Goal: Information Seeking & Learning: Learn about a topic

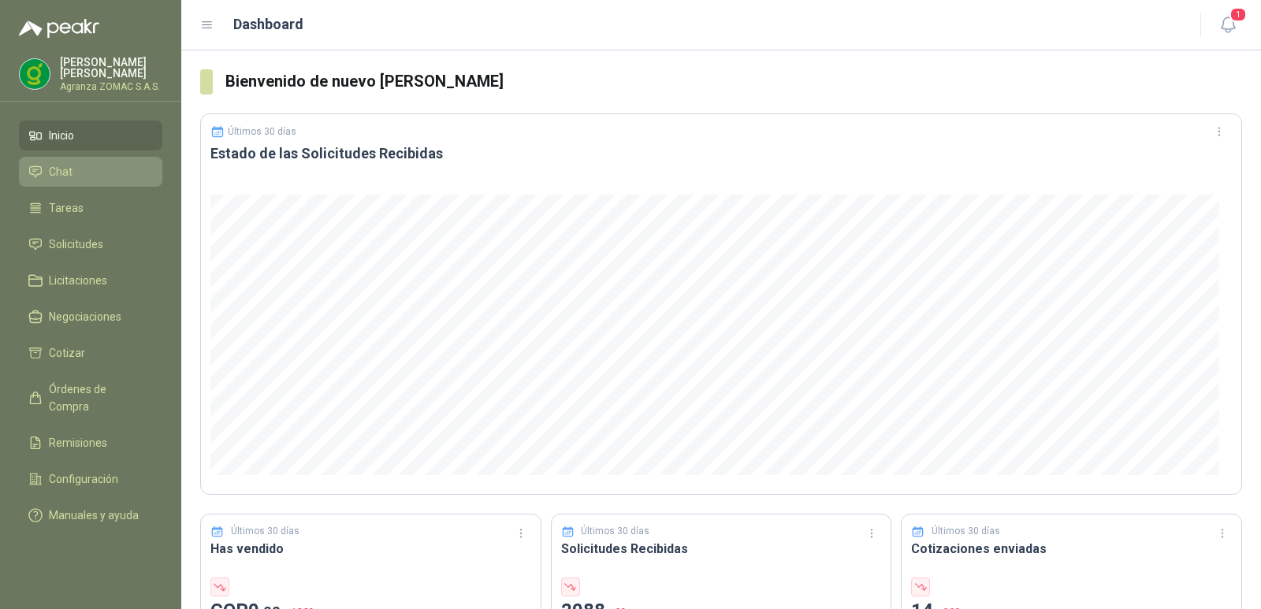
click at [79, 172] on li "Chat" at bounding box center [90, 171] width 124 height 17
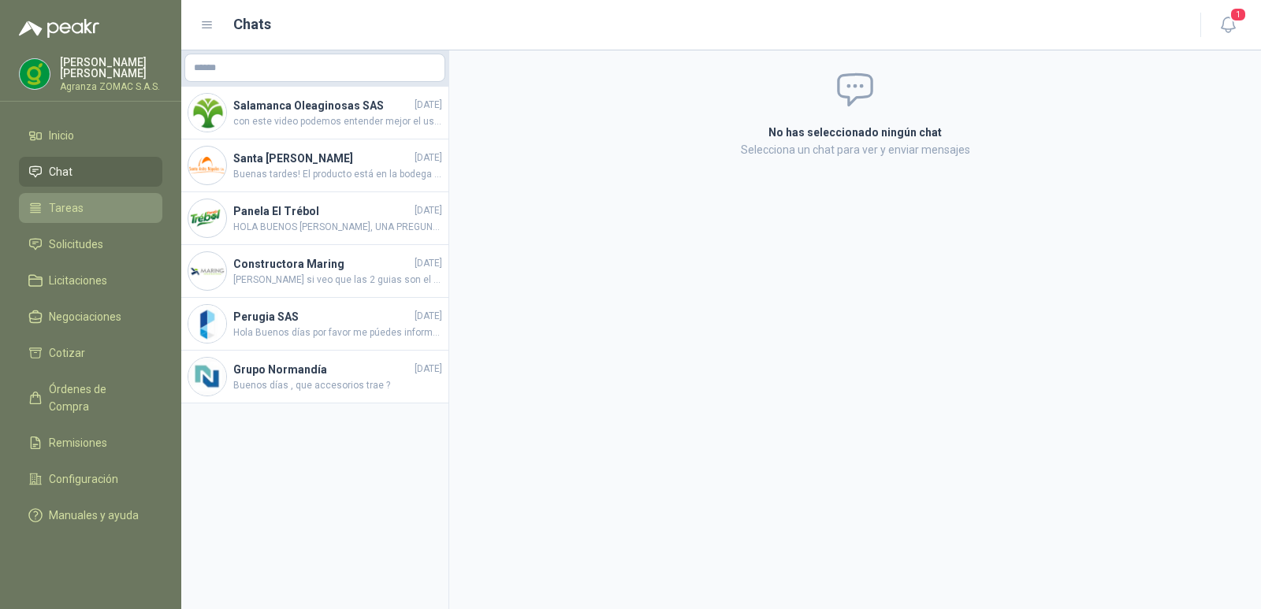
click at [107, 210] on li "Tareas" at bounding box center [90, 207] width 124 height 17
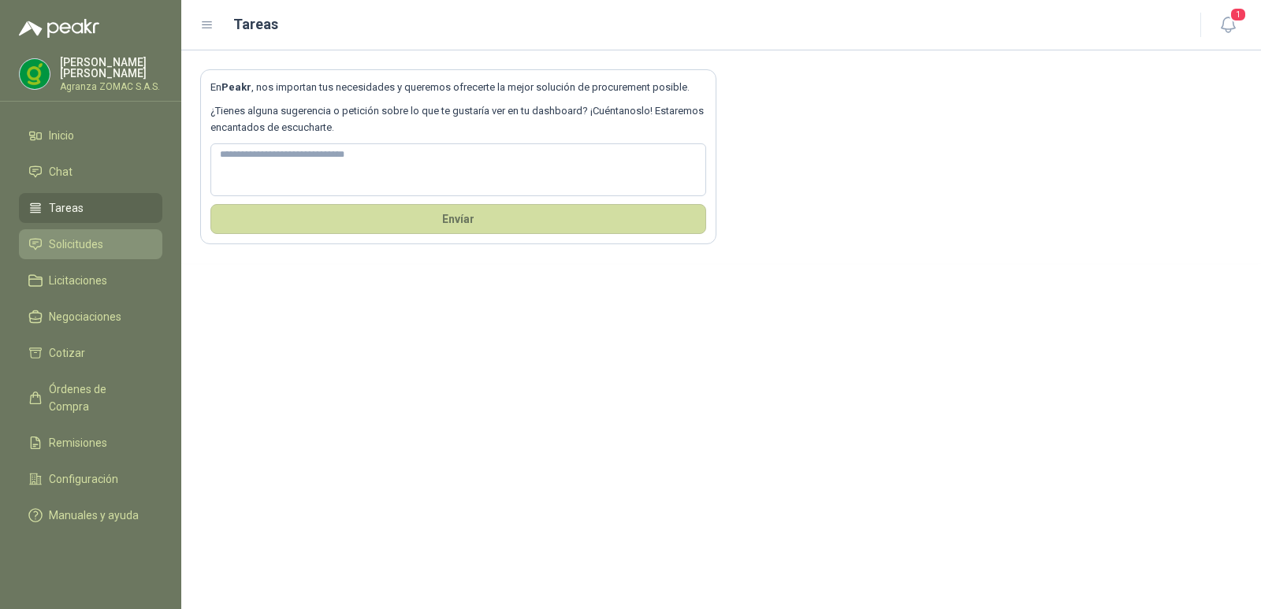
click at [93, 236] on span "Solicitudes" at bounding box center [76, 244] width 54 height 17
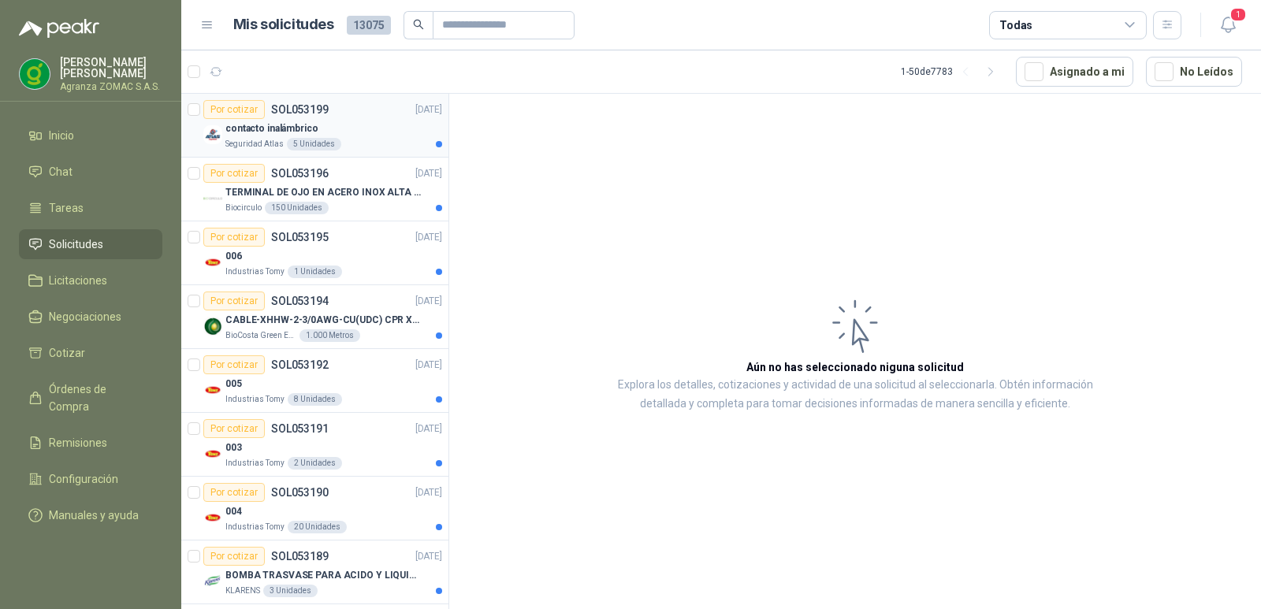
click at [361, 142] on div "Seguridad Atlas 5 Unidades" at bounding box center [333, 144] width 217 height 13
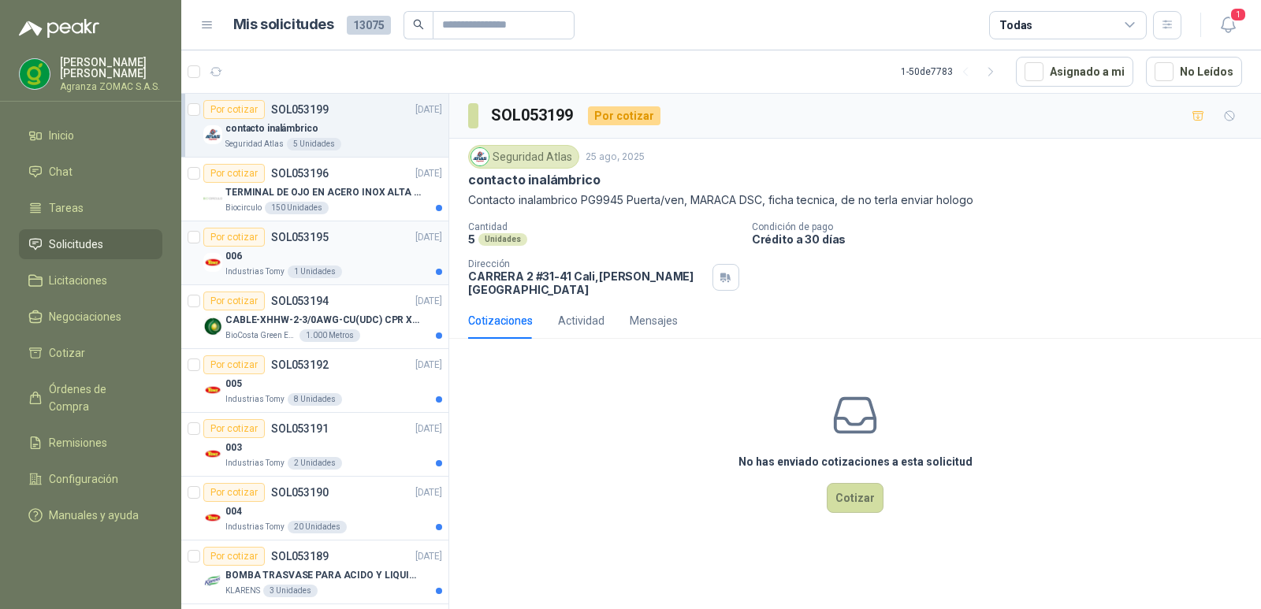
click at [383, 259] on div "006" at bounding box center [333, 256] width 217 height 19
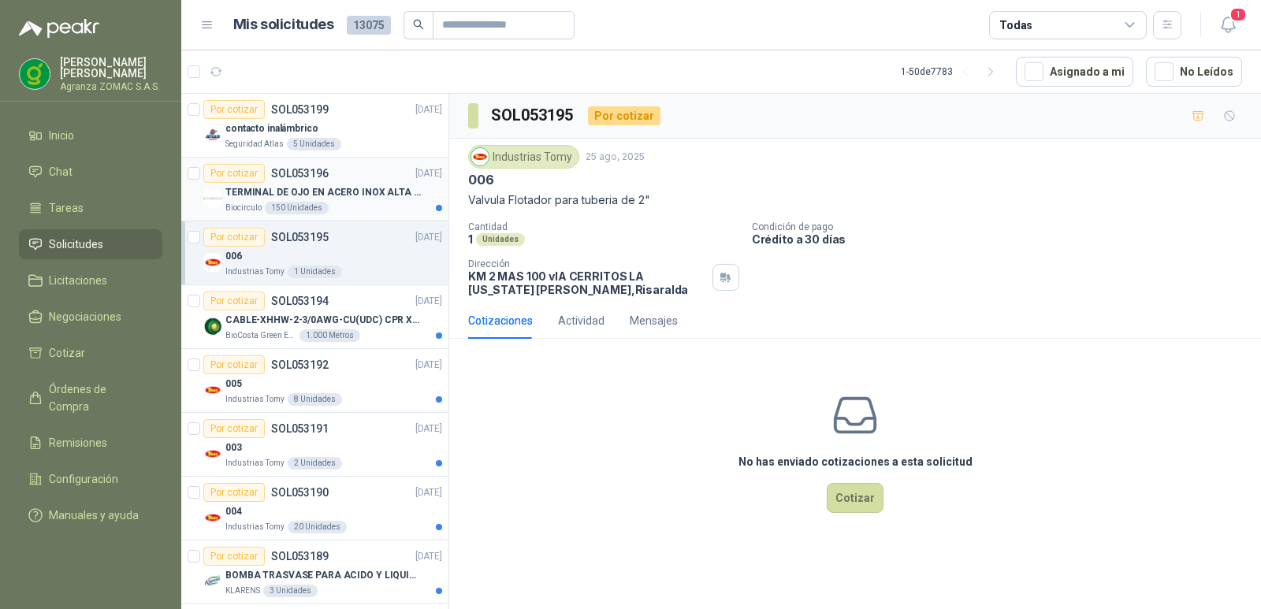
click at [372, 209] on div "Biocirculo 150 Unidades" at bounding box center [333, 208] width 217 height 13
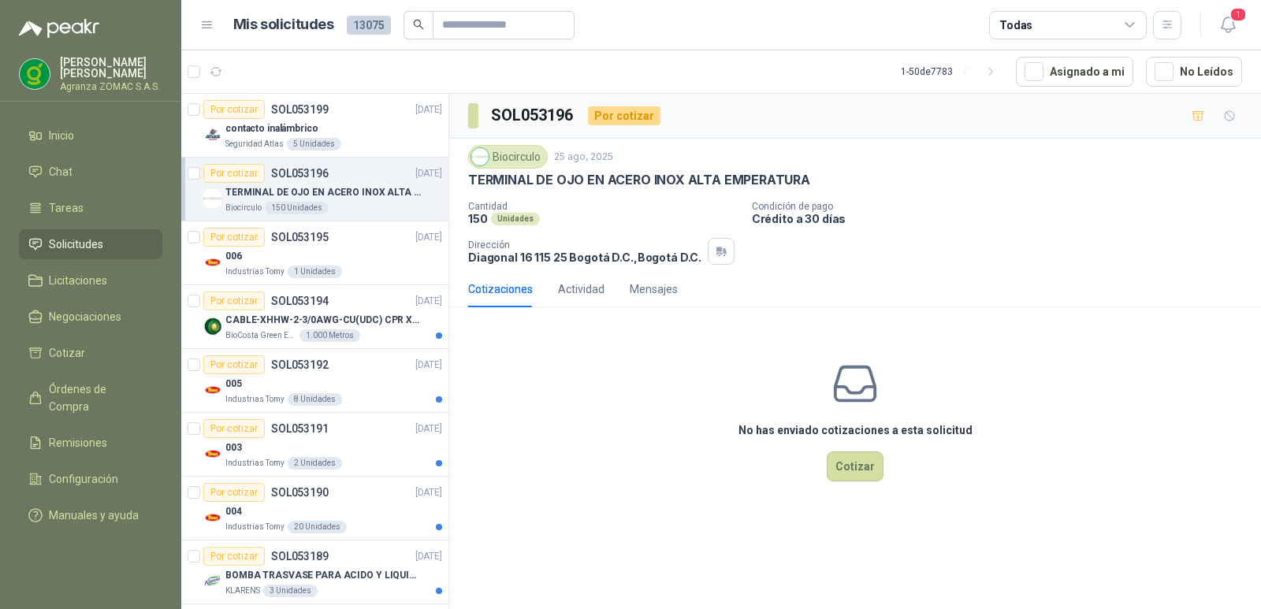
click at [368, 219] on article "Por cotizar SOL053196 [DATE] TERMINAL DE OJO EN ACERO INOX ALTA EMPERATURA Bioc…" at bounding box center [314, 190] width 267 height 64
click at [365, 253] on div "006" at bounding box center [333, 256] width 217 height 19
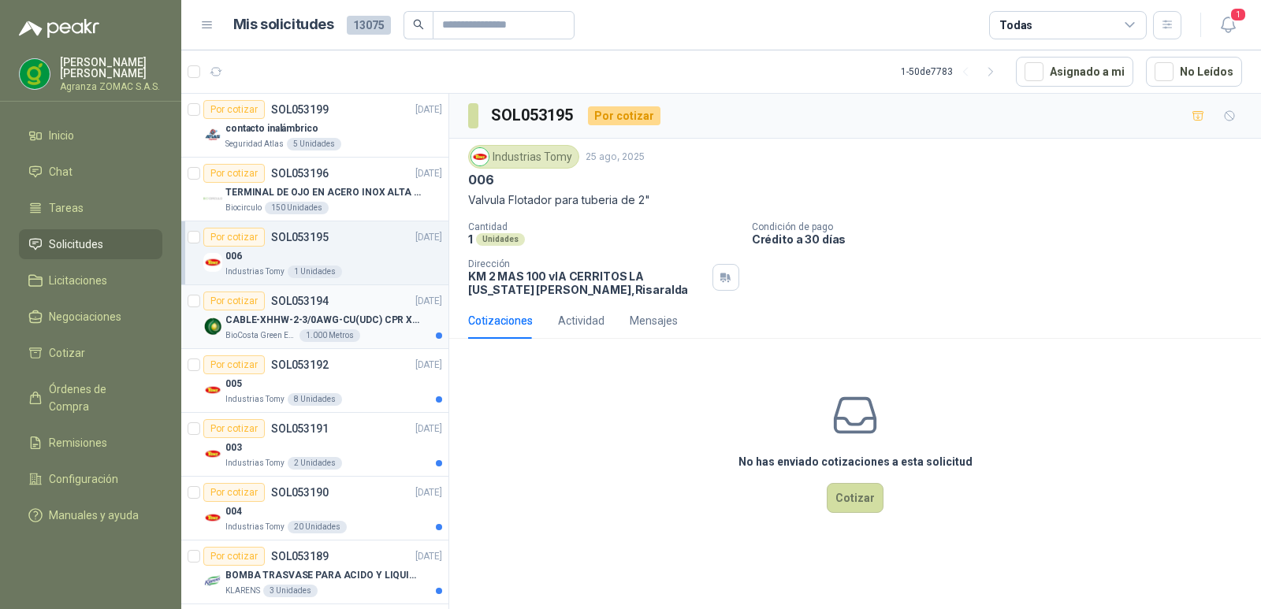
click at [350, 309] on div "Por cotizar SOL053194 [DATE]" at bounding box center [322, 300] width 239 height 19
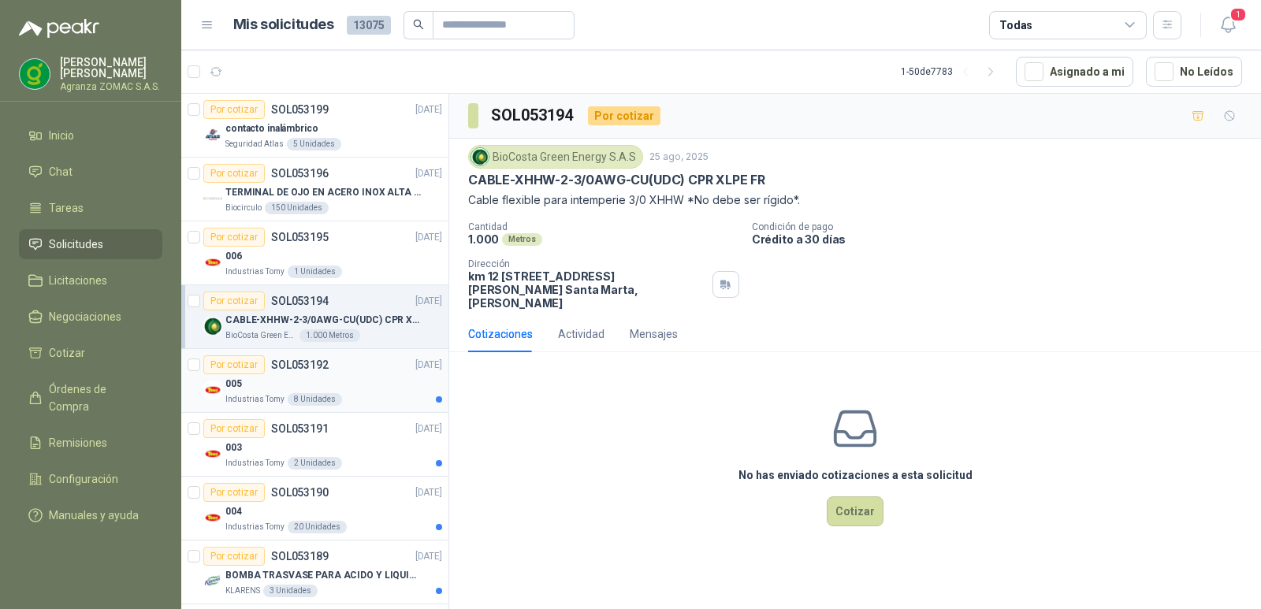
click at [343, 367] on div "Por cotizar SOL053192 [DATE]" at bounding box center [322, 364] width 239 height 19
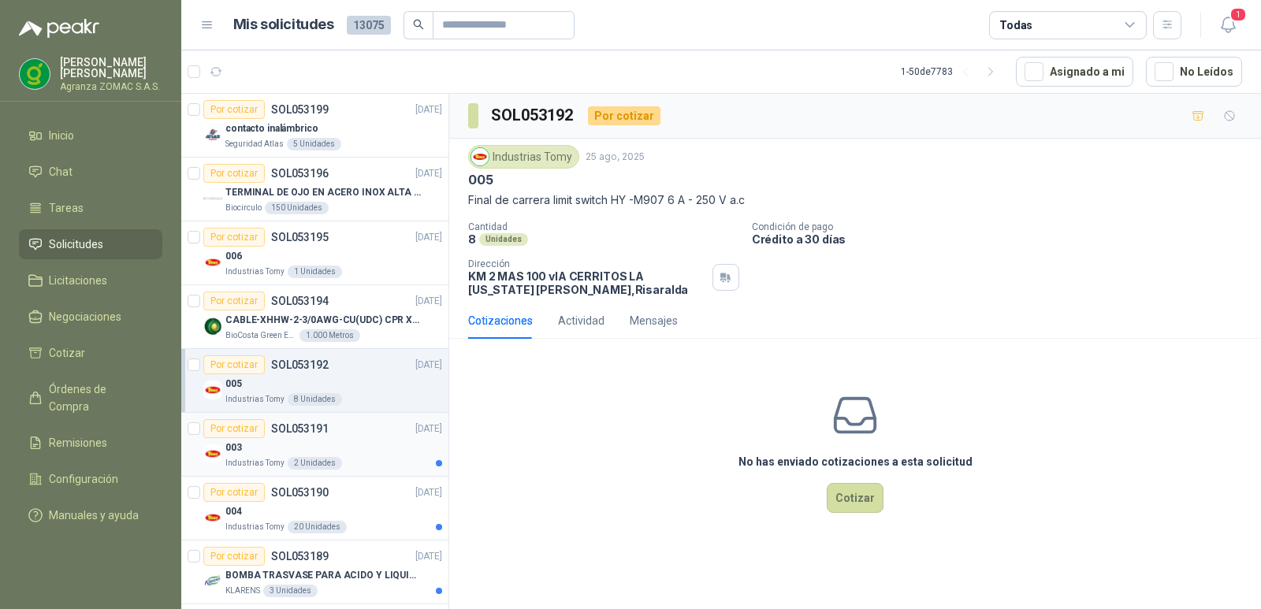
click at [351, 440] on div "003" at bounding box center [333, 447] width 217 height 19
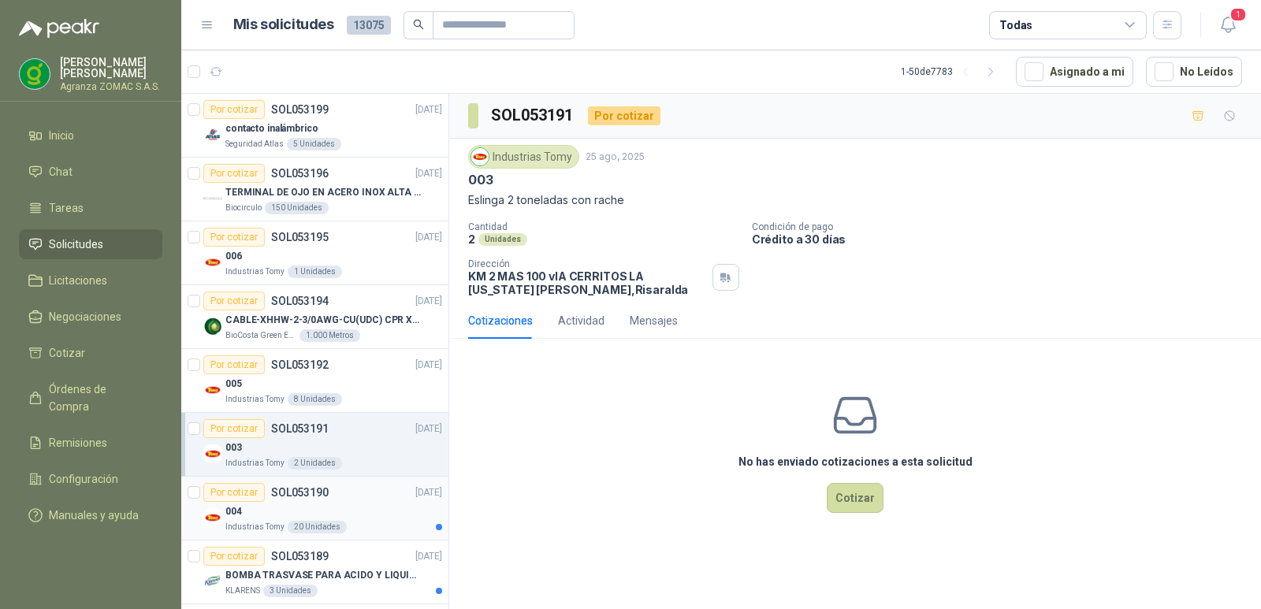
click at [354, 510] on div "004" at bounding box center [333, 511] width 217 height 19
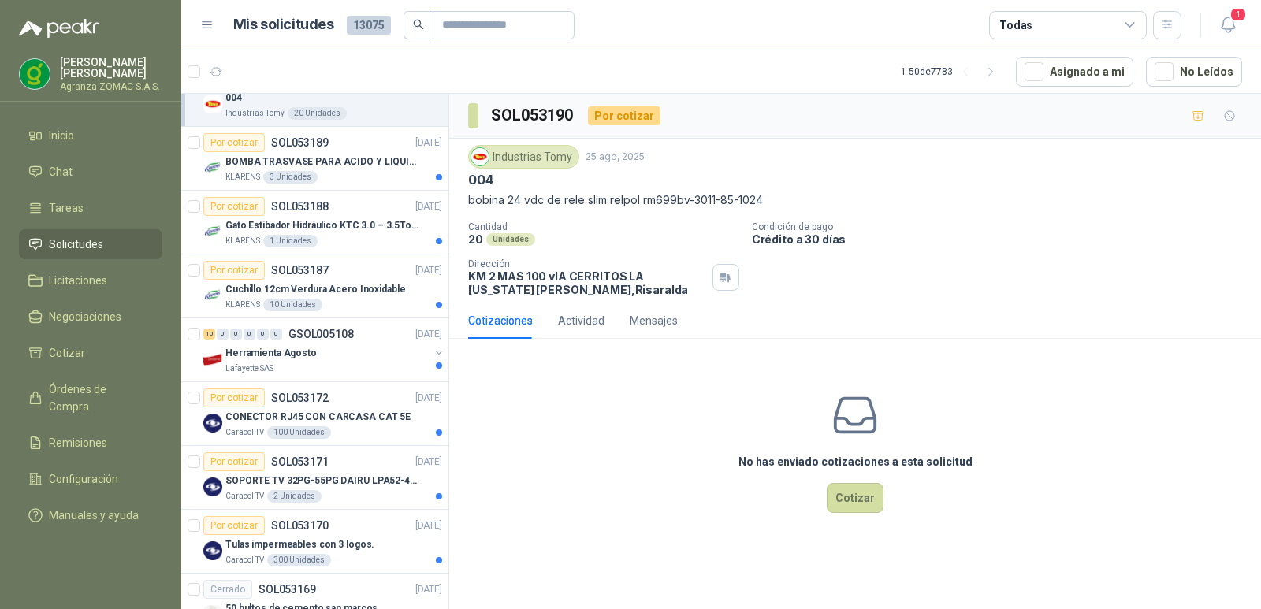
scroll to position [424, 0]
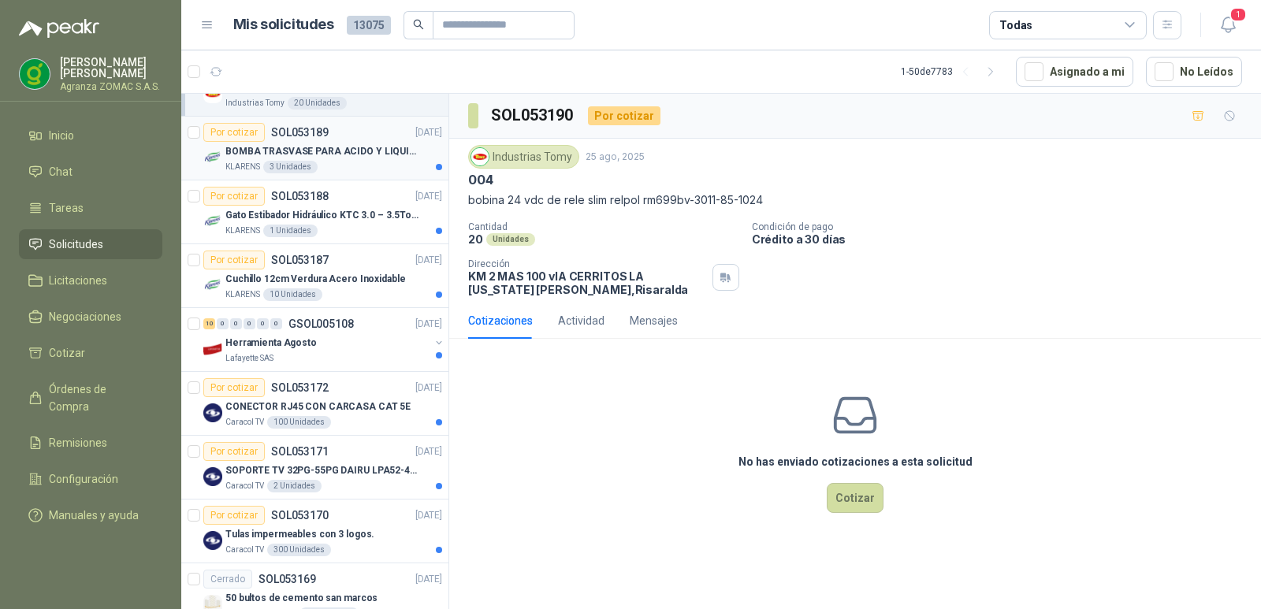
click at [378, 163] on div "KLARENS 3 Unidades" at bounding box center [333, 167] width 217 height 13
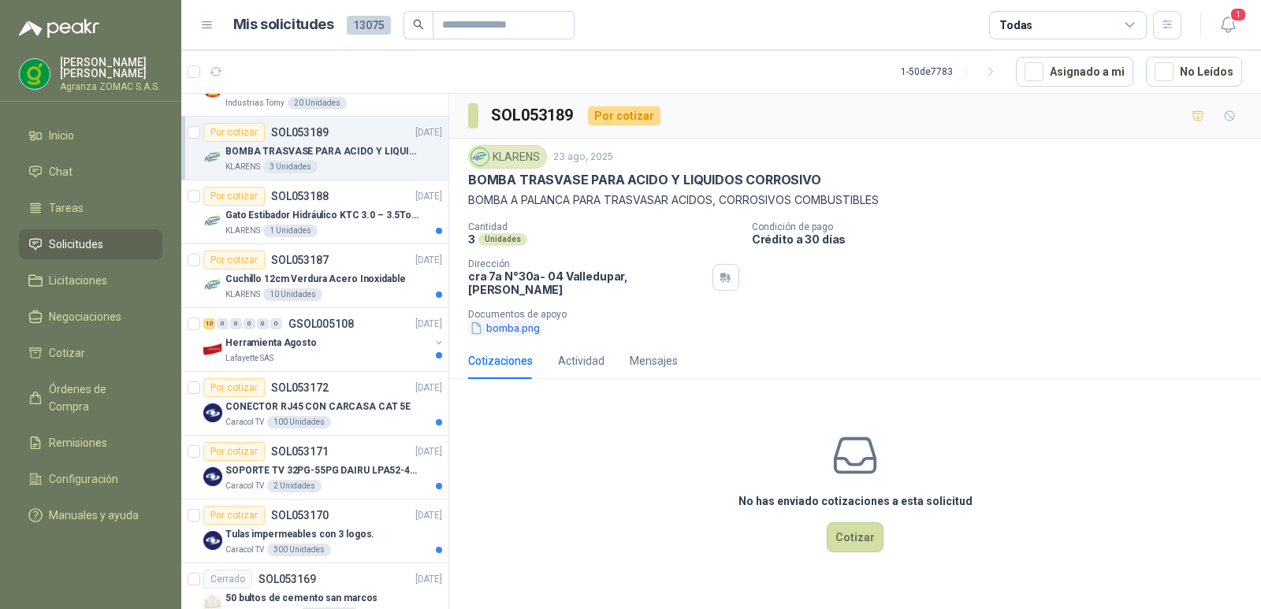
click at [500, 336] on button "bomba.png" at bounding box center [504, 328] width 73 height 17
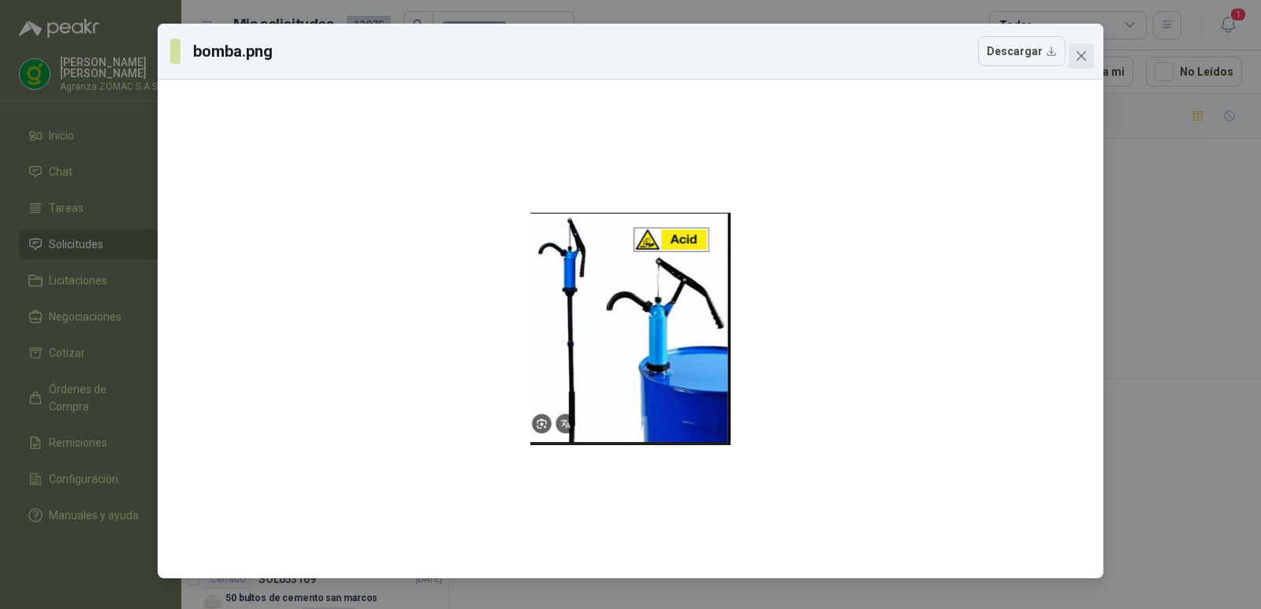
click at [1082, 60] on icon "close" at bounding box center [1081, 56] width 13 height 13
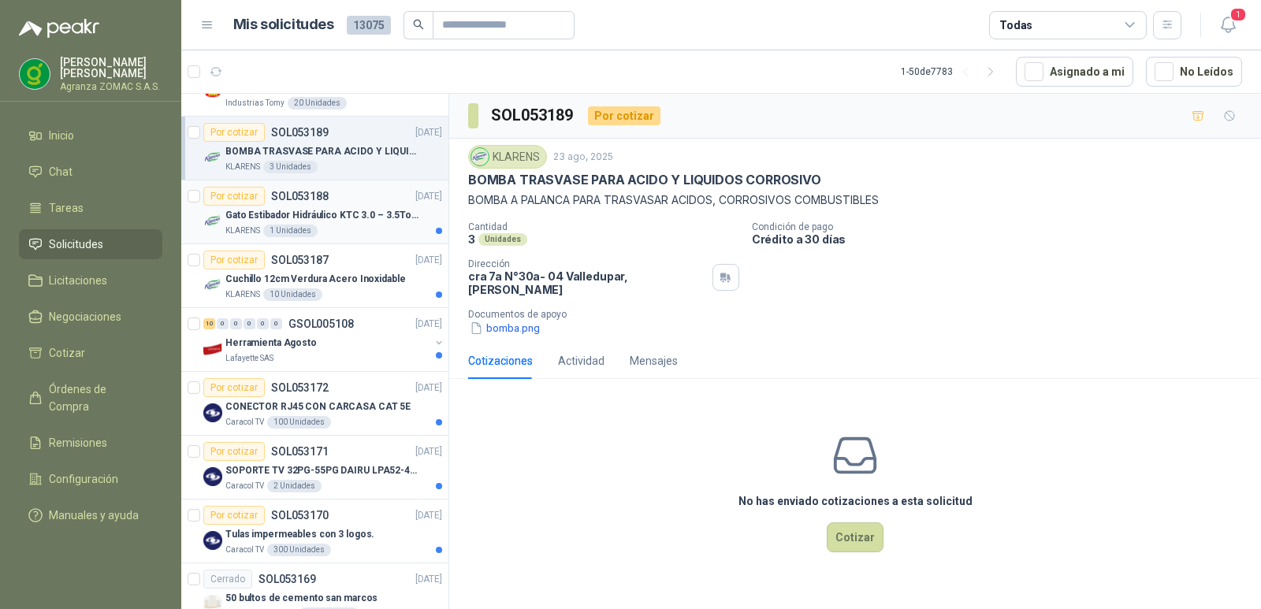
click at [364, 217] on p "Gato Estibador Hidráulico KTC 3.0 – 3.5Ton 1.2mt HPT" at bounding box center [323, 215] width 196 height 15
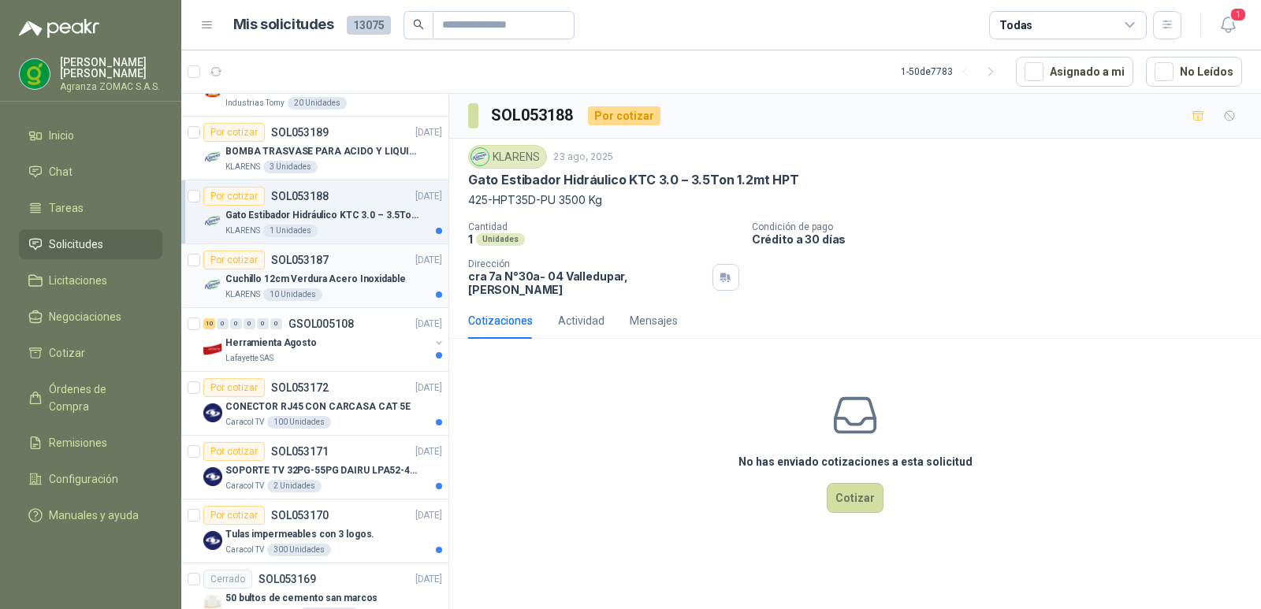
click at [349, 267] on div "Por cotizar SOL053187 [DATE]" at bounding box center [322, 260] width 239 height 19
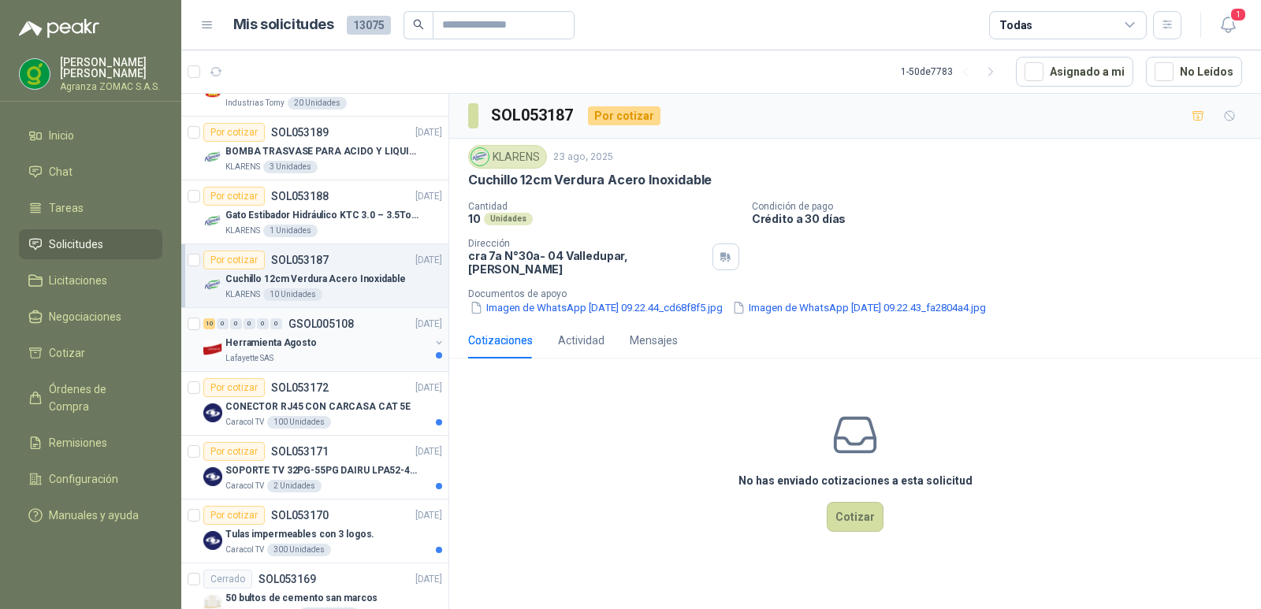
click at [358, 333] on div "Herramienta Agosto" at bounding box center [327, 342] width 204 height 19
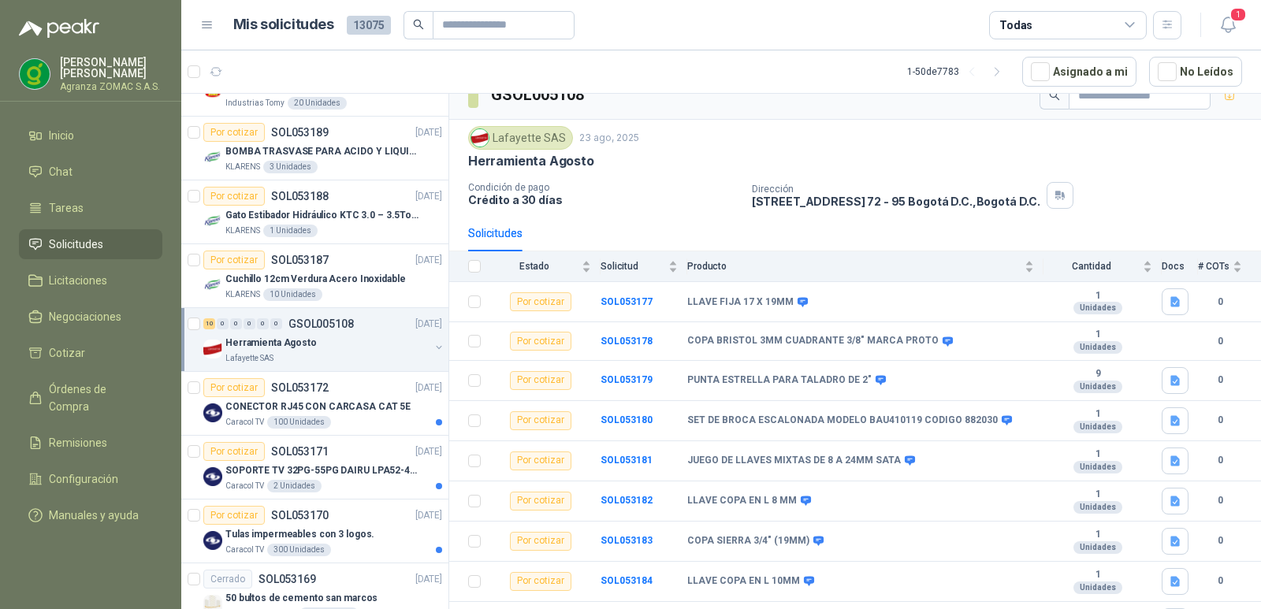
scroll to position [97, 0]
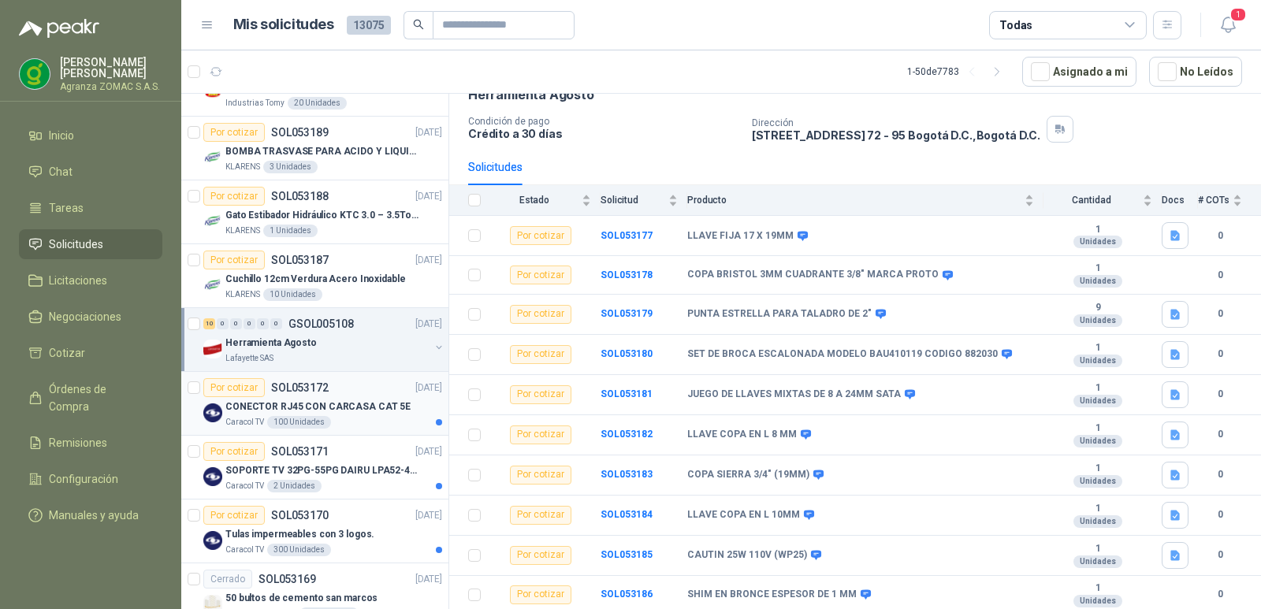
click at [321, 413] on p "CONECTOR RJ45 CON CARCASA CAT 5E" at bounding box center [317, 406] width 185 height 15
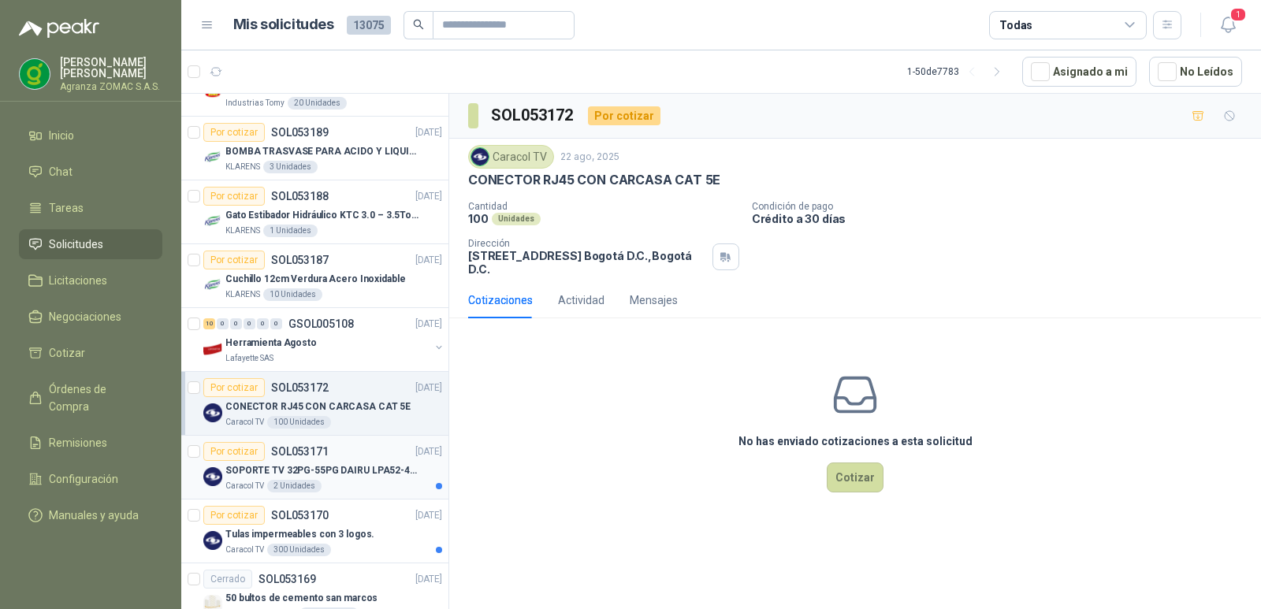
click at [366, 467] on p "SOPORTE TV 32PG-55PG DAIRU LPA52-446KIT2" at bounding box center [323, 470] width 196 height 15
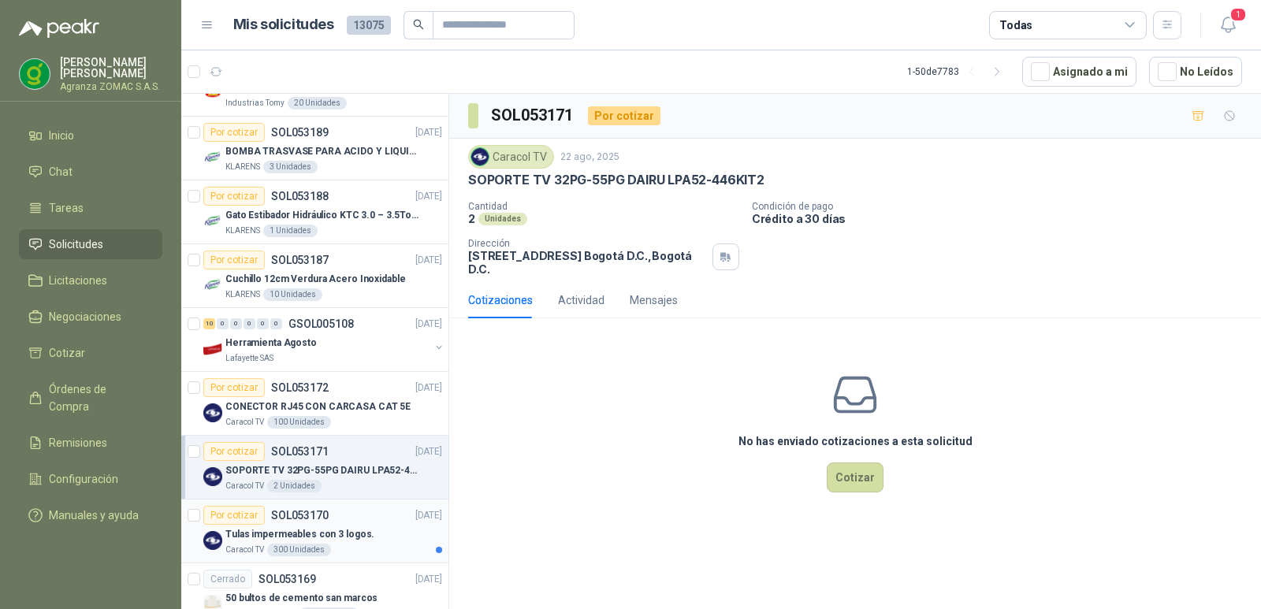
click at [344, 514] on div "Por cotizar SOL053170 [DATE]" at bounding box center [322, 515] width 239 height 19
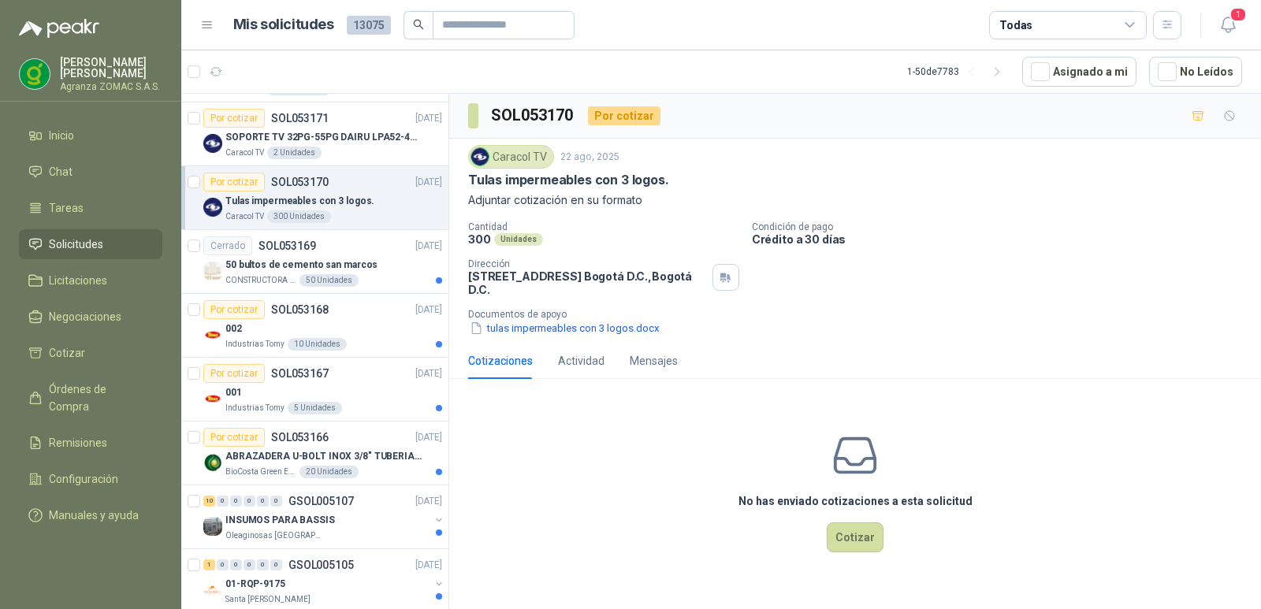
scroll to position [862, 0]
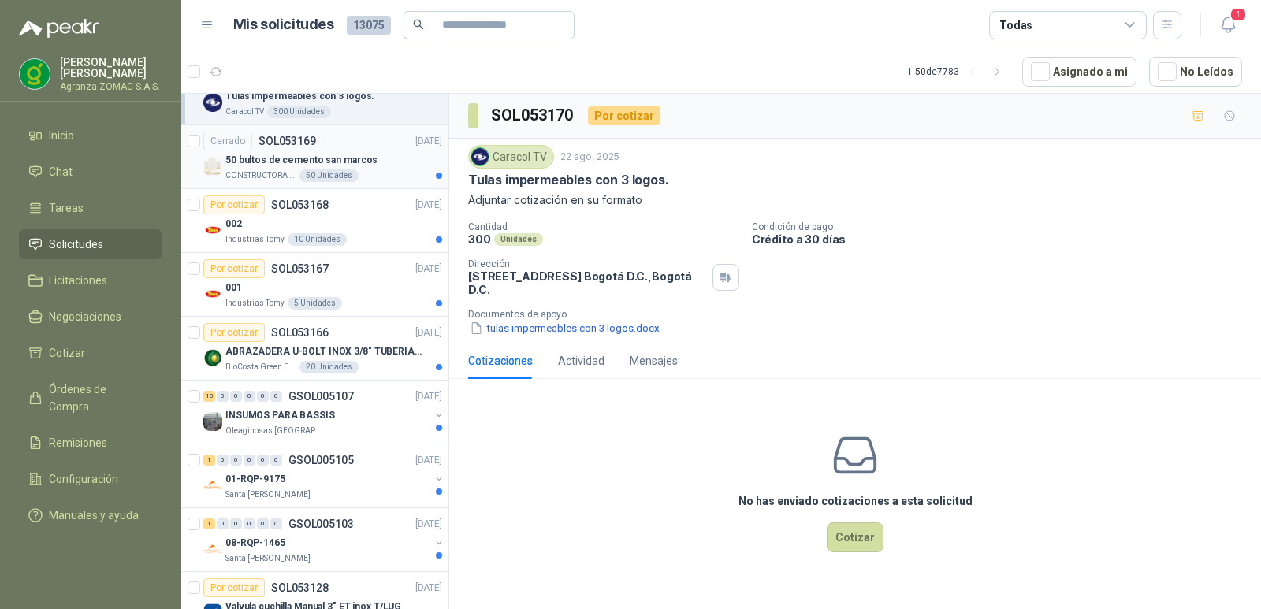
click at [380, 162] on div "50 bultos de cemento san marcos" at bounding box center [333, 159] width 217 height 19
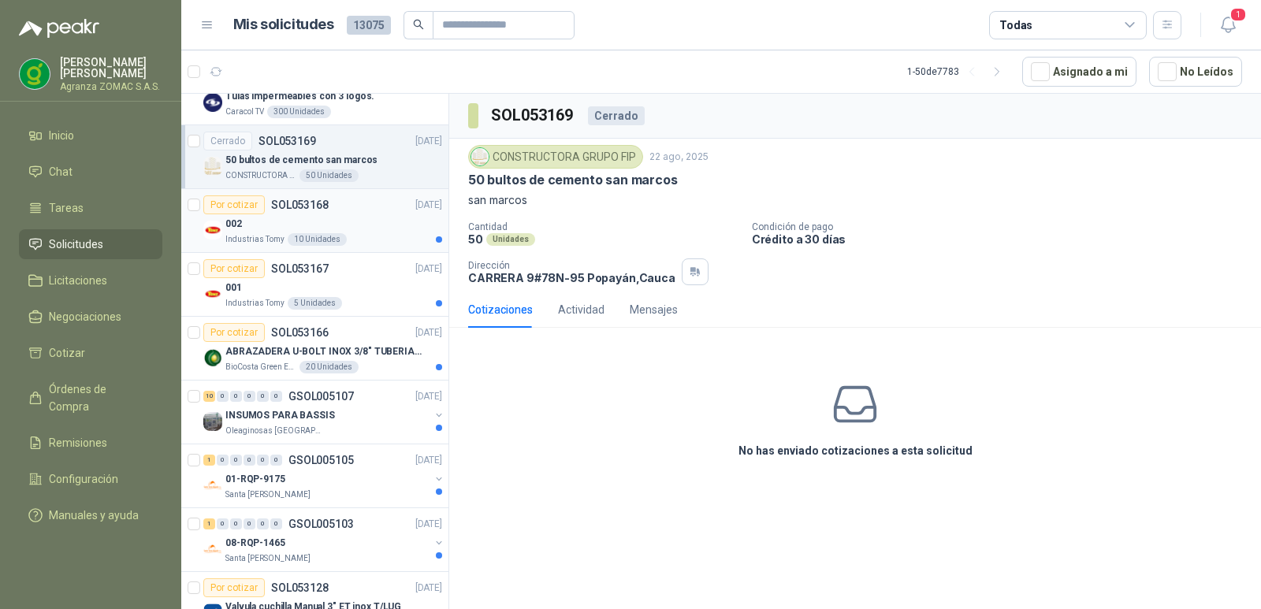
click at [363, 217] on div "002" at bounding box center [333, 223] width 217 height 19
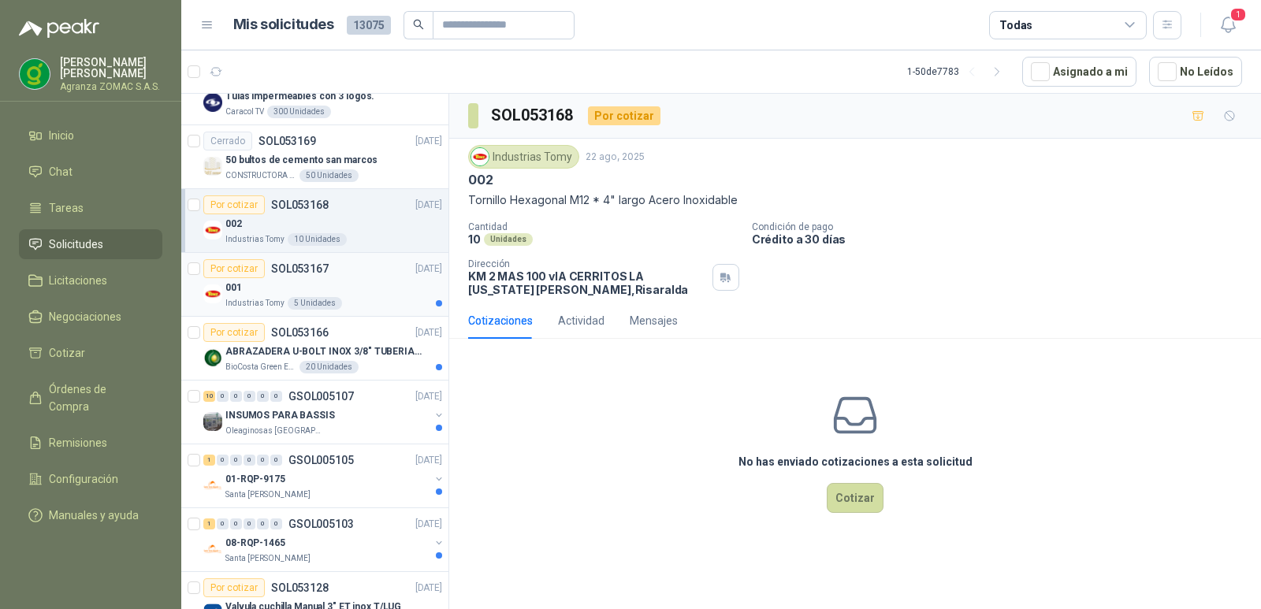
click at [362, 268] on div "Por cotizar SOL053167 [DATE]" at bounding box center [322, 268] width 239 height 19
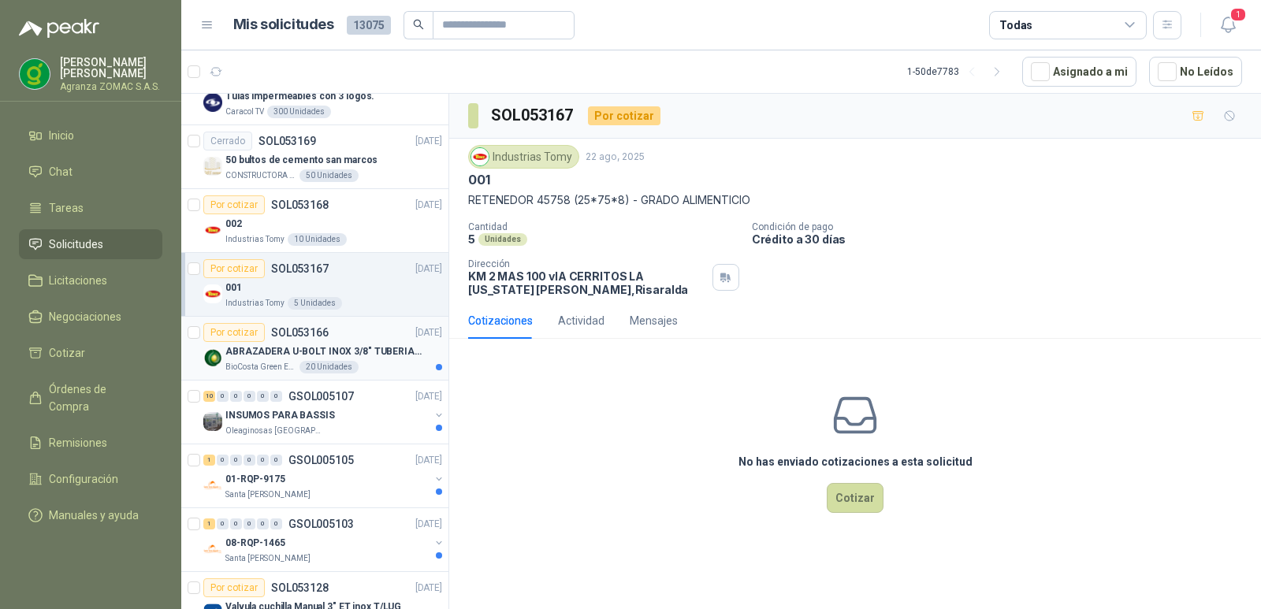
click at [370, 350] on p "ABRAZADERA U-BOLT INOX 3/8" TUBERIA 4"" at bounding box center [323, 351] width 196 height 15
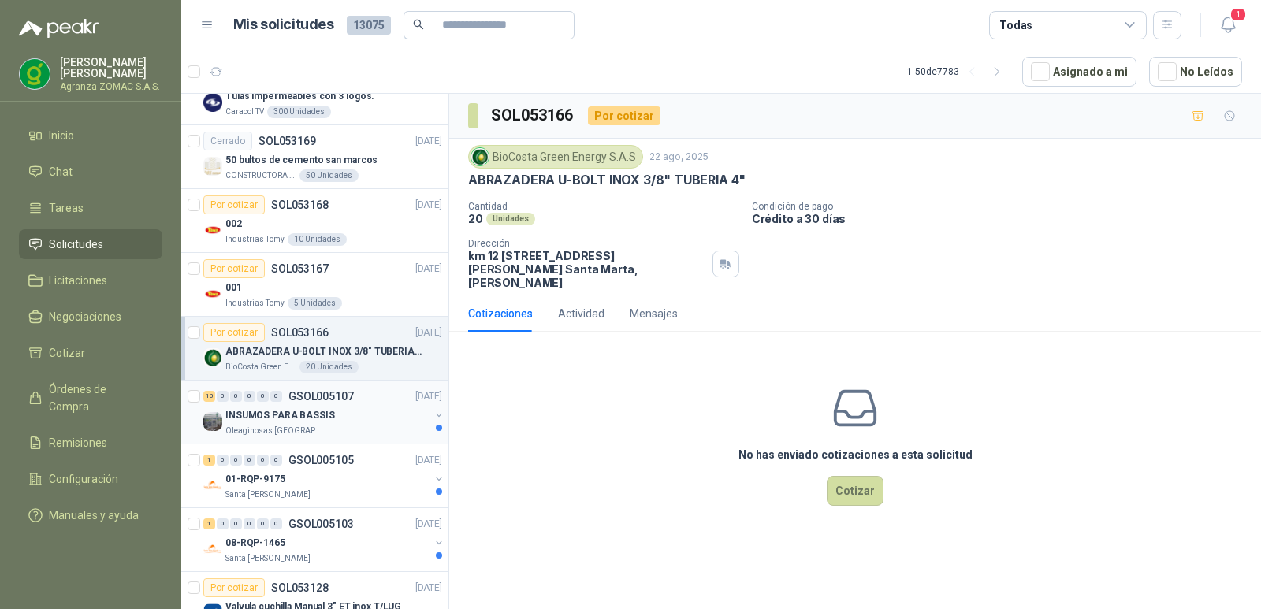
click at [376, 398] on div "10 0 0 0 0 0 GSOL005107 [DATE]" at bounding box center [324, 396] width 242 height 19
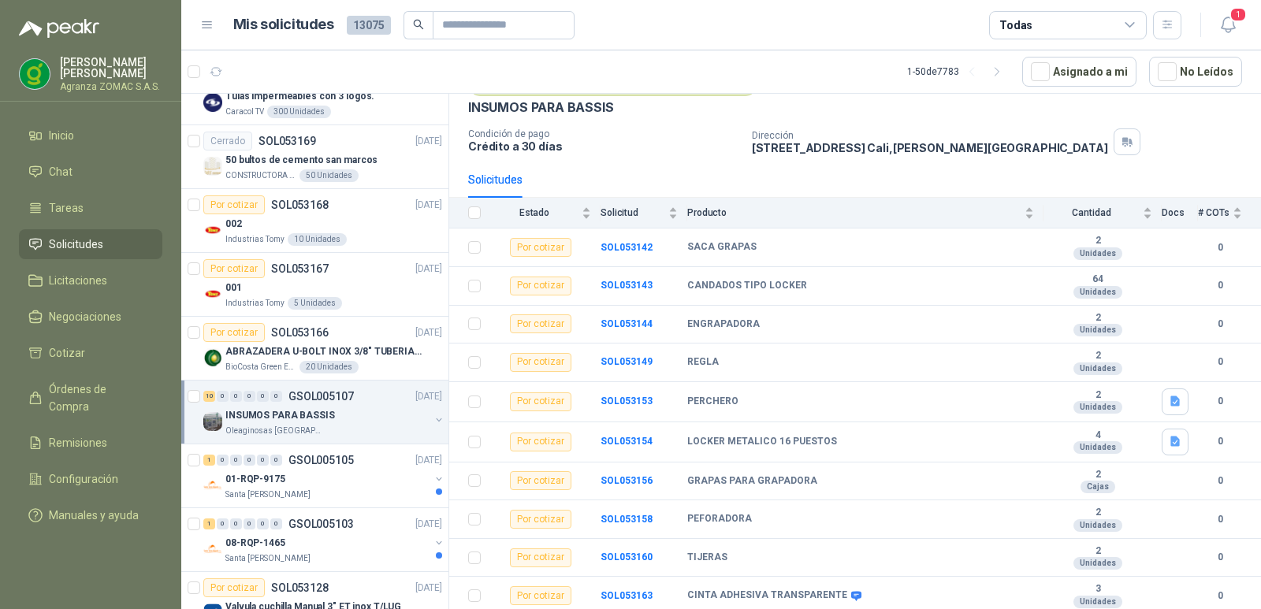
scroll to position [85, 0]
click at [315, 483] on div "01-RQP-9175" at bounding box center [327, 479] width 204 height 19
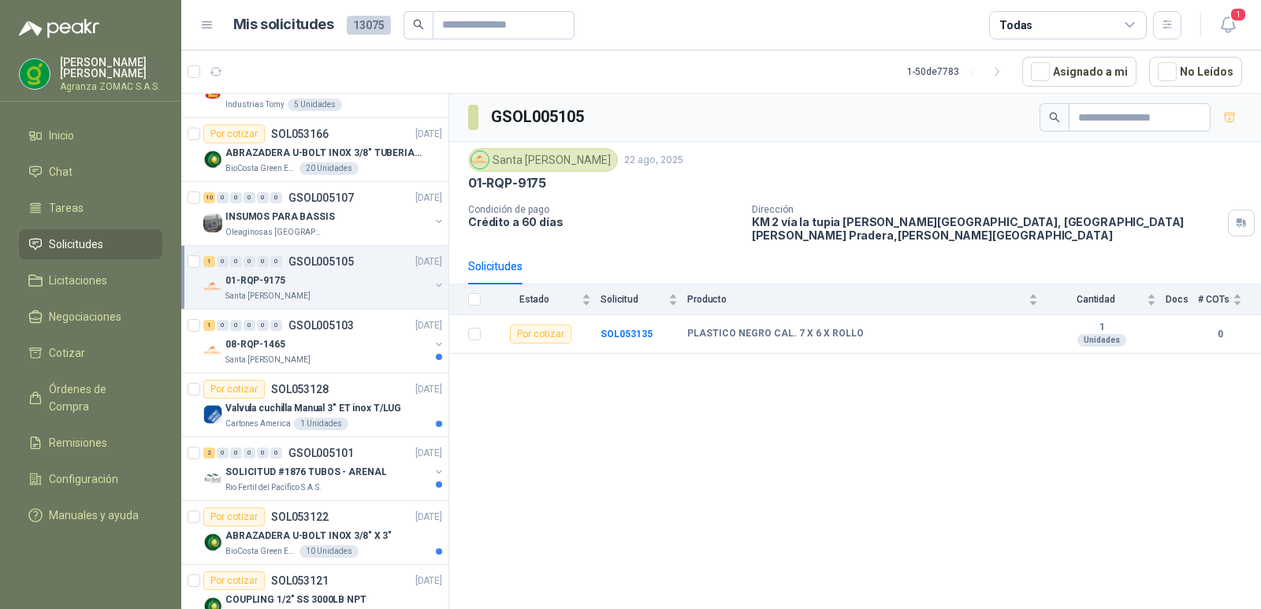
scroll to position [1096, 0]
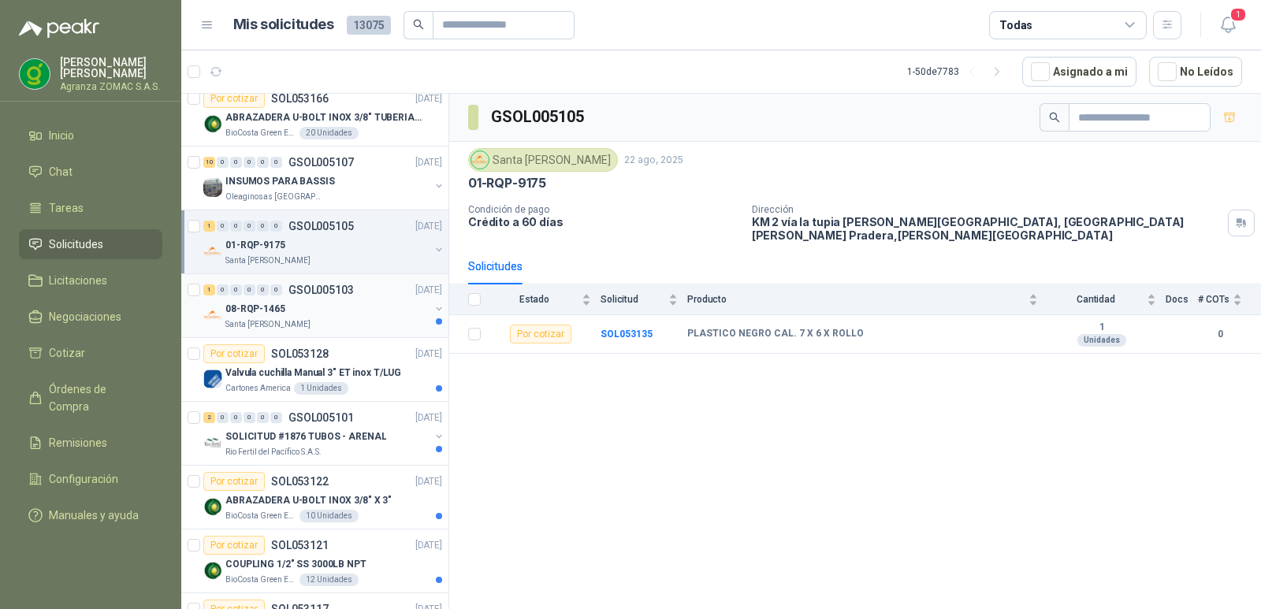
click at [382, 314] on div "08-RQP-1465" at bounding box center [327, 308] width 204 height 19
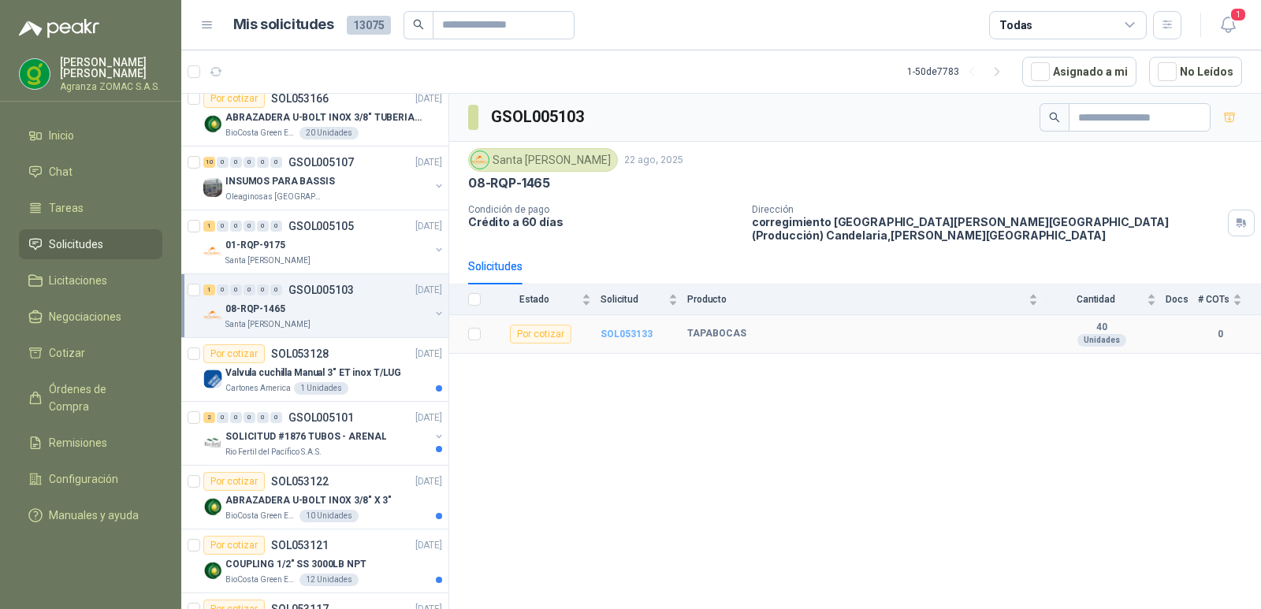
click at [633, 340] on b "SOL053133" at bounding box center [626, 334] width 52 height 11
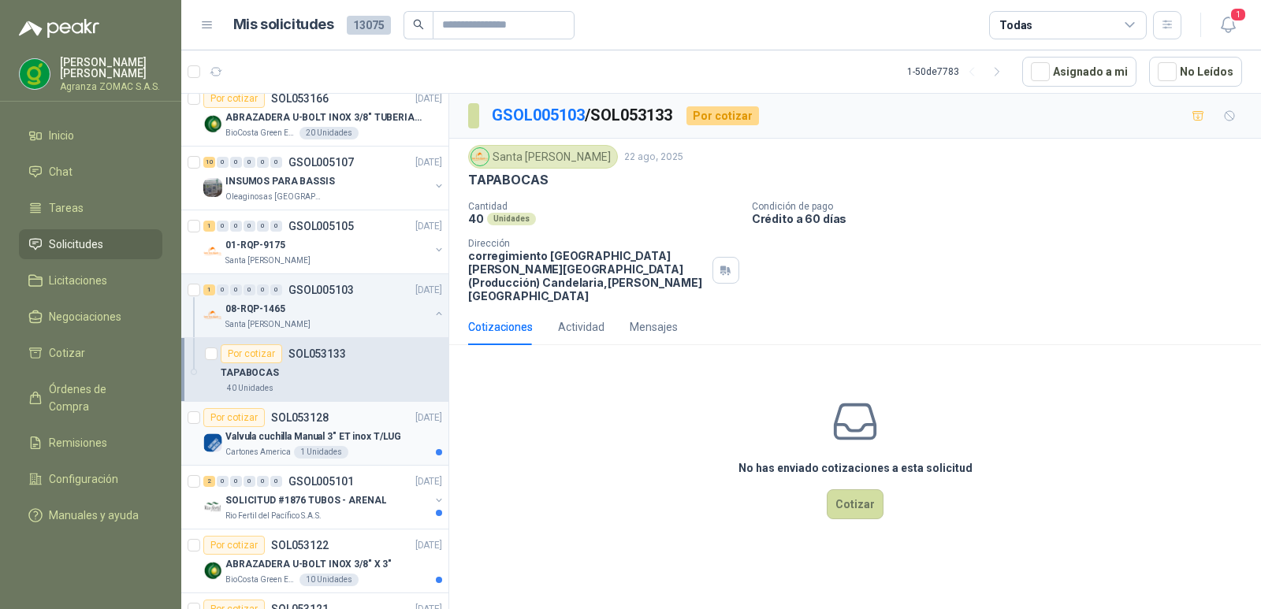
click at [377, 437] on p "Valvula cuchilla Manual 3" ET inox T/LUG" at bounding box center [313, 436] width 176 height 15
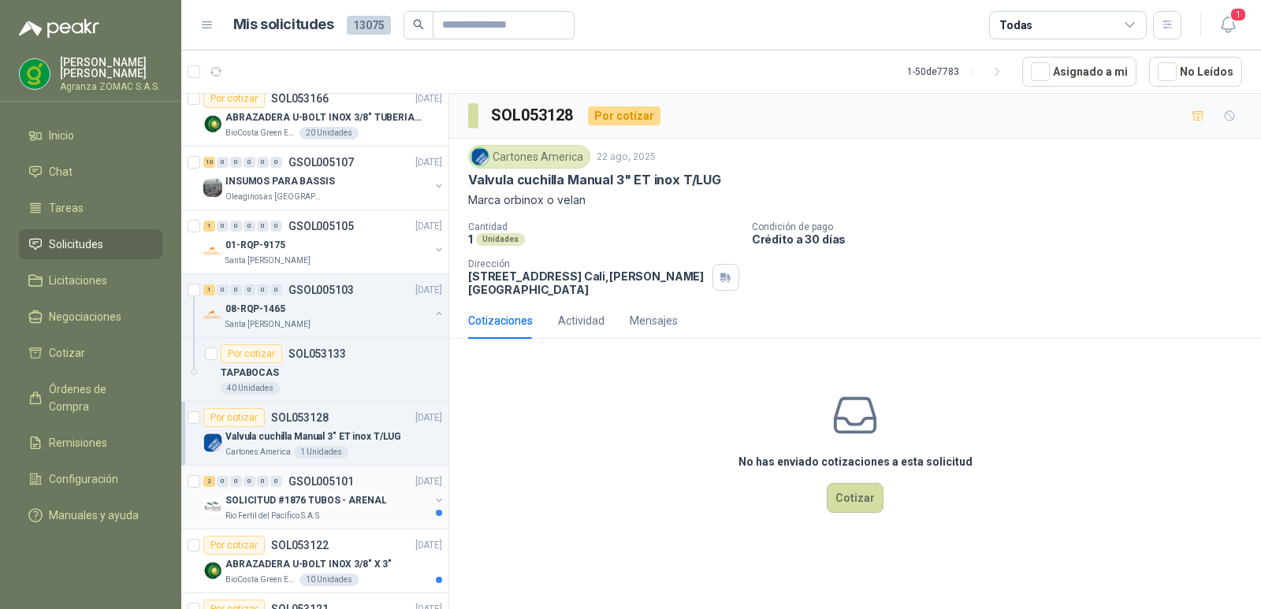
click at [380, 492] on div "SOLICITUD #1876 TUBOS - ARENAL" at bounding box center [327, 500] width 204 height 19
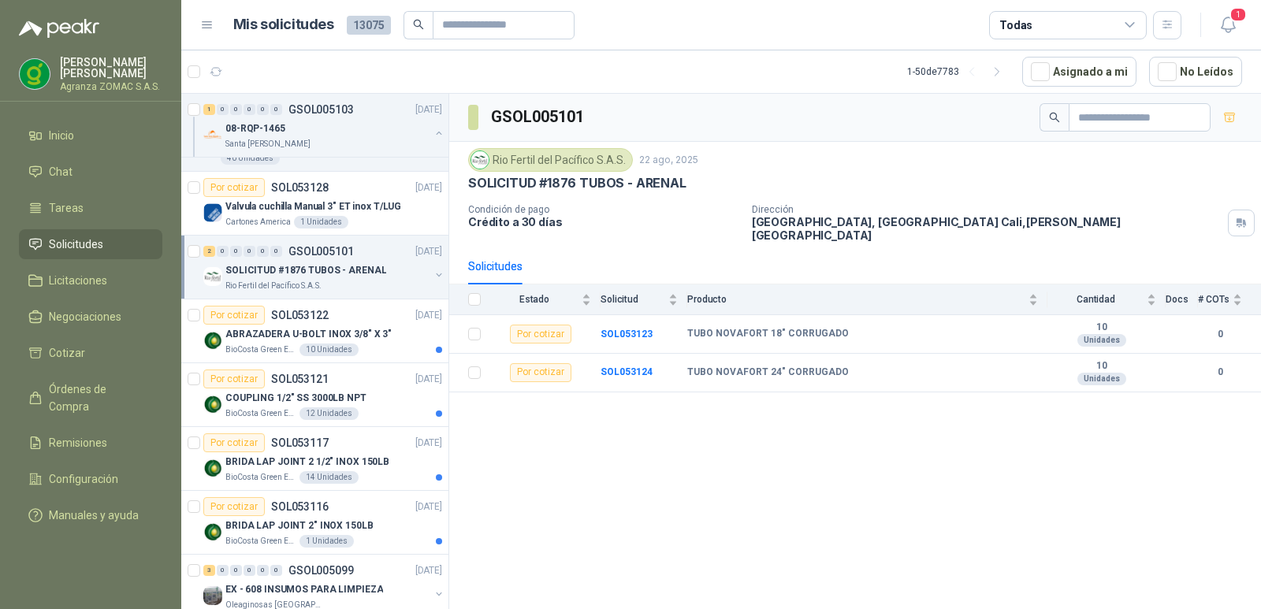
scroll to position [1301, 0]
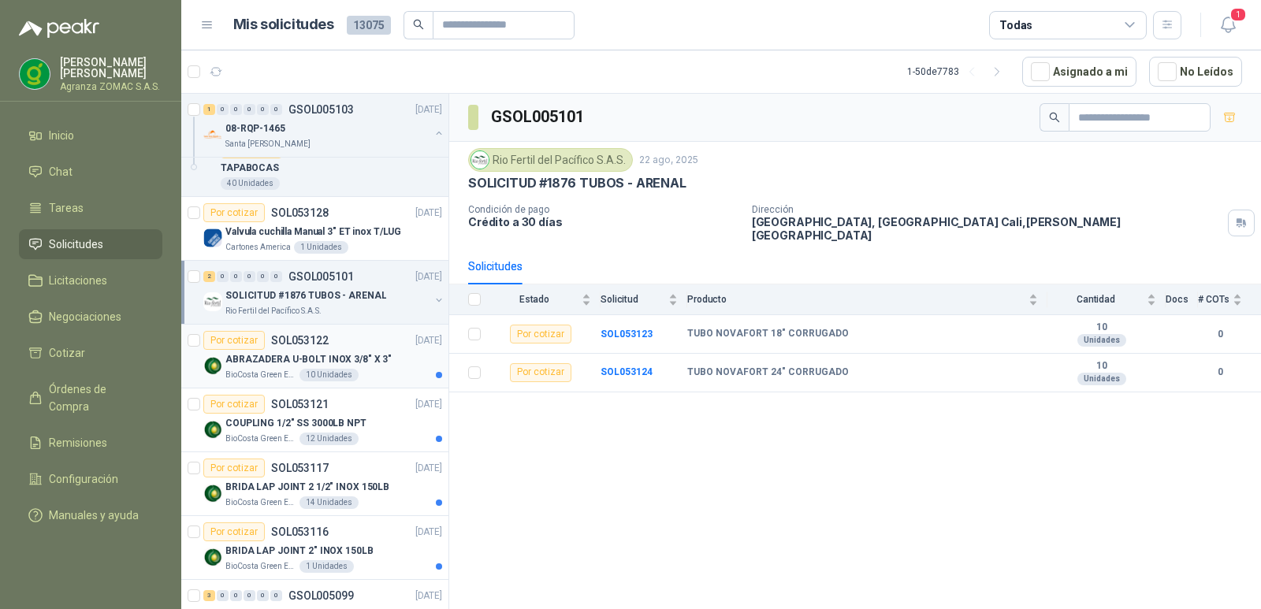
click at [362, 351] on div "ABRAZADERA U-BOLT INOX 3/8" X 3"" at bounding box center [333, 359] width 217 height 19
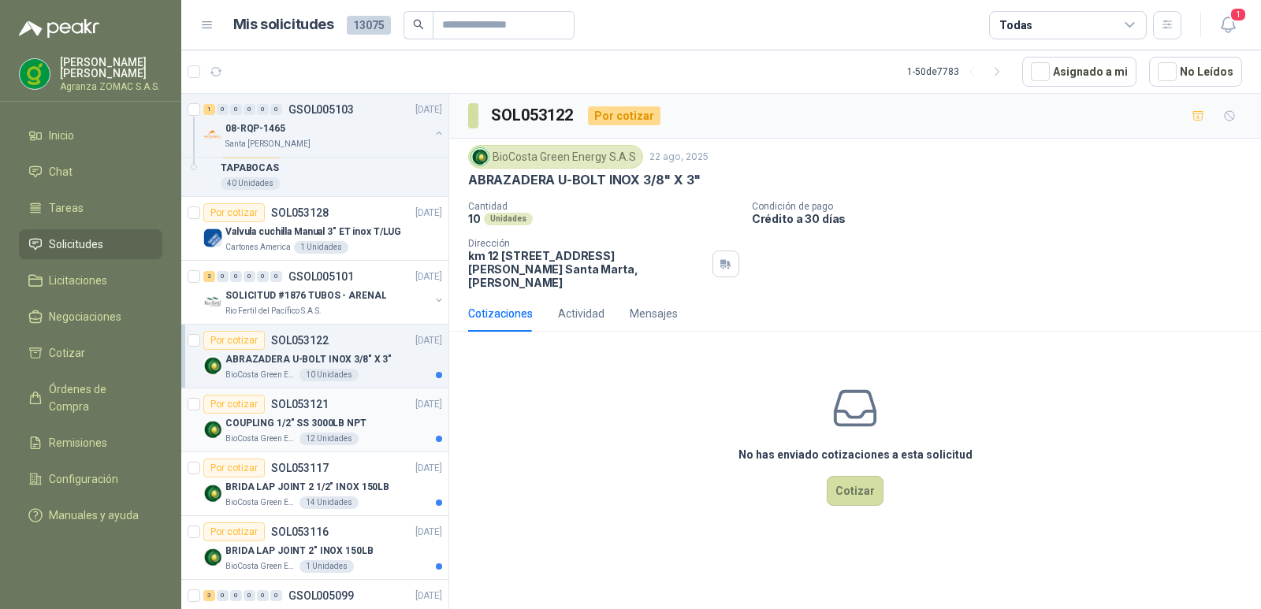
click at [371, 409] on div "Por cotizar SOL053121 [DATE]" at bounding box center [322, 404] width 239 height 19
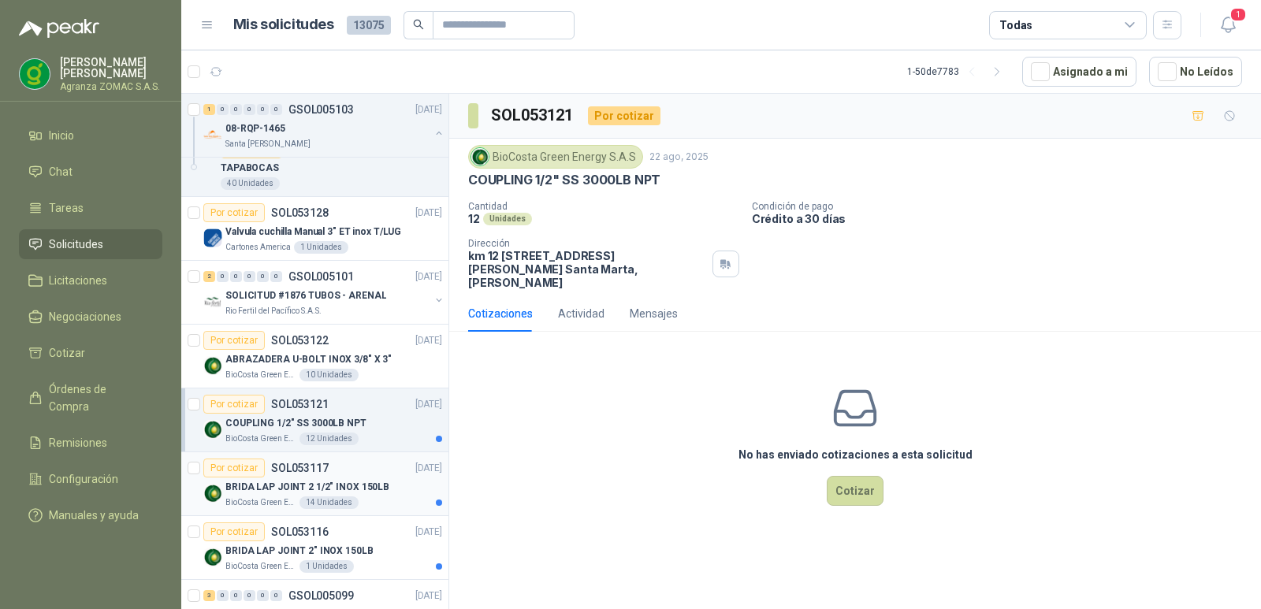
click at [362, 482] on p "BRIDA LAP JOINT 2 1/2" INOX 150LB" at bounding box center [307, 487] width 164 height 15
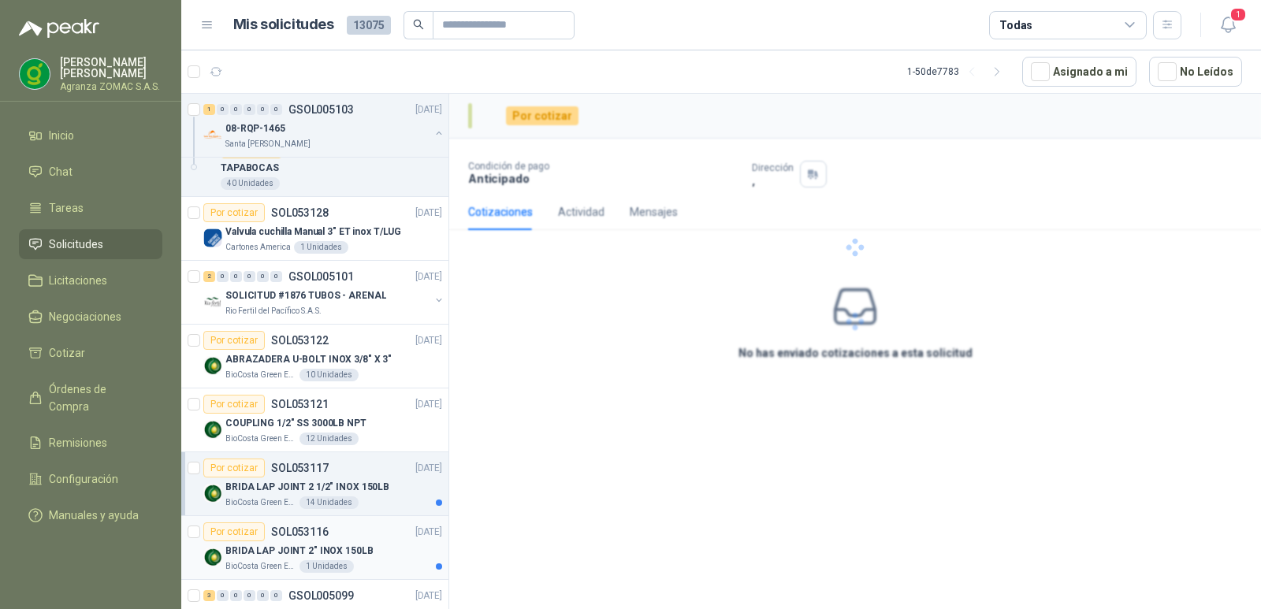
click at [361, 548] on p "BRIDA LAP JOINT 2" INOX 150LB" at bounding box center [299, 551] width 148 height 15
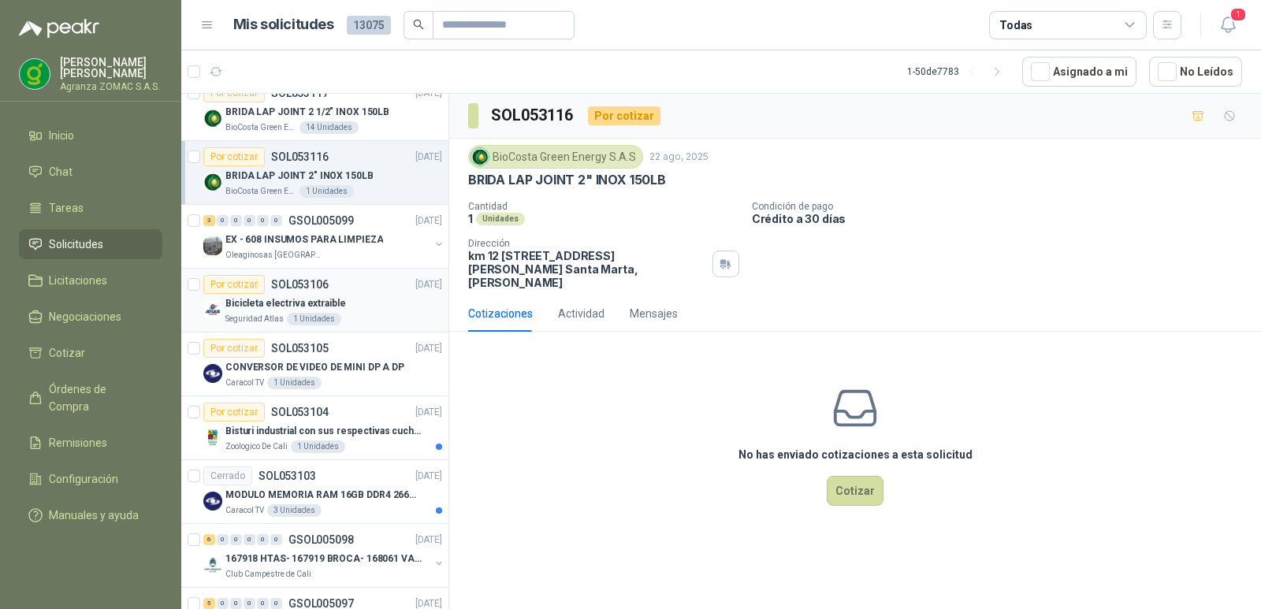
scroll to position [1676, 0]
click at [325, 238] on p "EX - 608 INSUMOS PARA LIMPIEZA" at bounding box center [304, 239] width 158 height 15
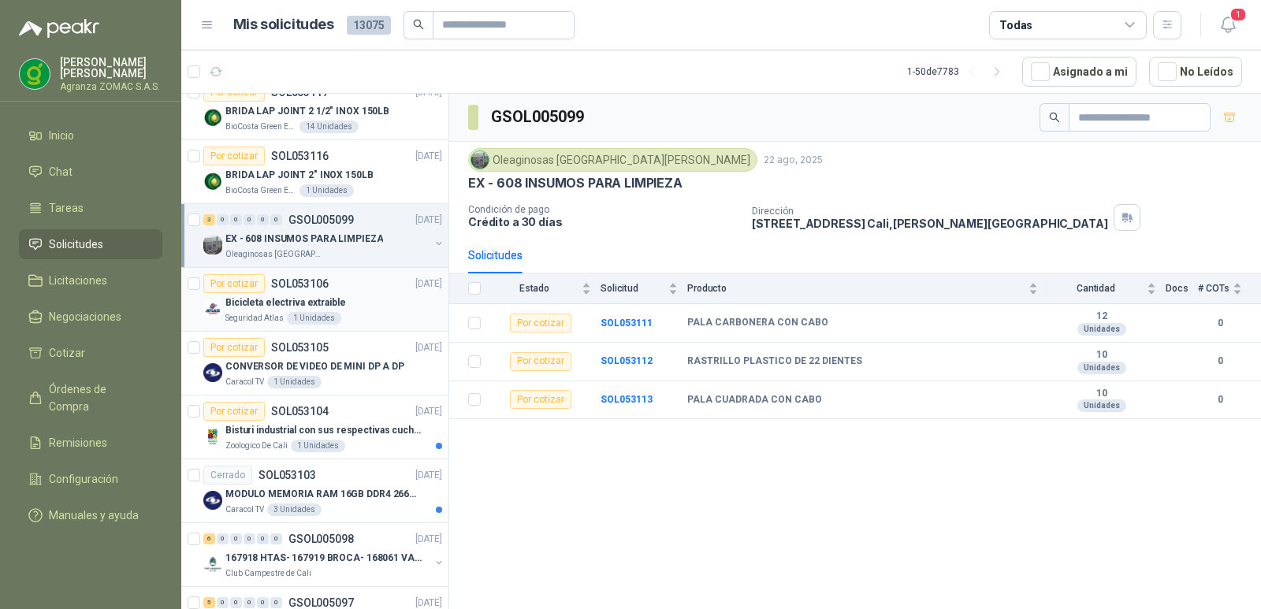
click at [355, 300] on div "Bicicleta electriva extraible" at bounding box center [333, 302] width 217 height 19
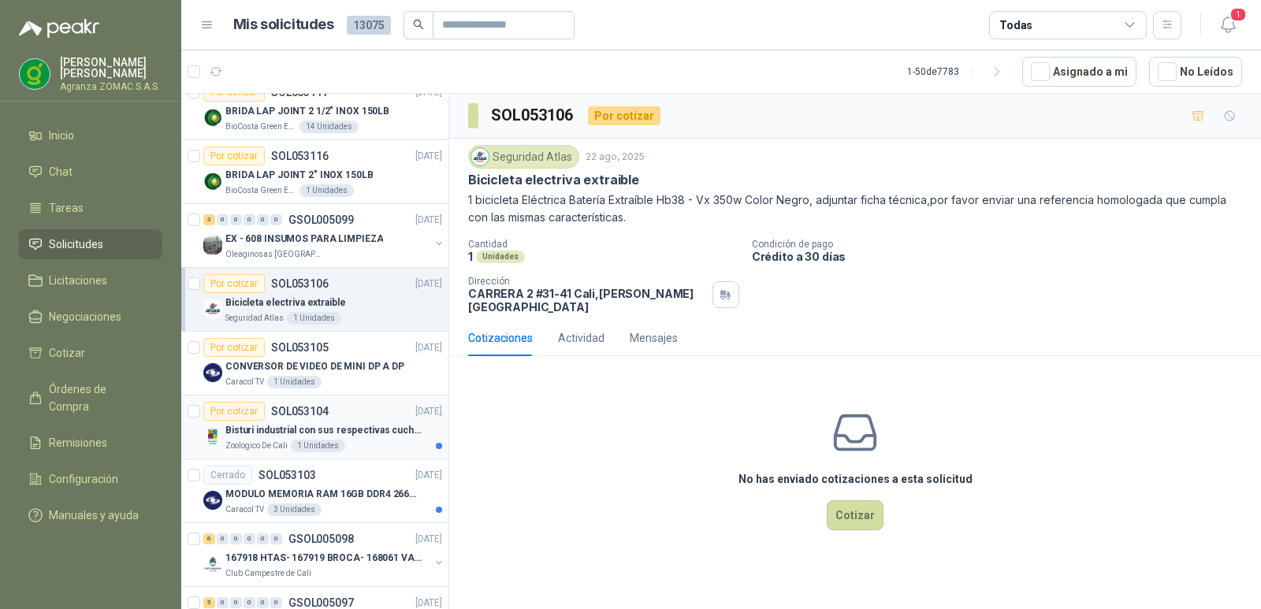
click at [374, 429] on p "Bisturi industrial con sus respectivas cuchillas segun muestra" at bounding box center [323, 430] width 196 height 15
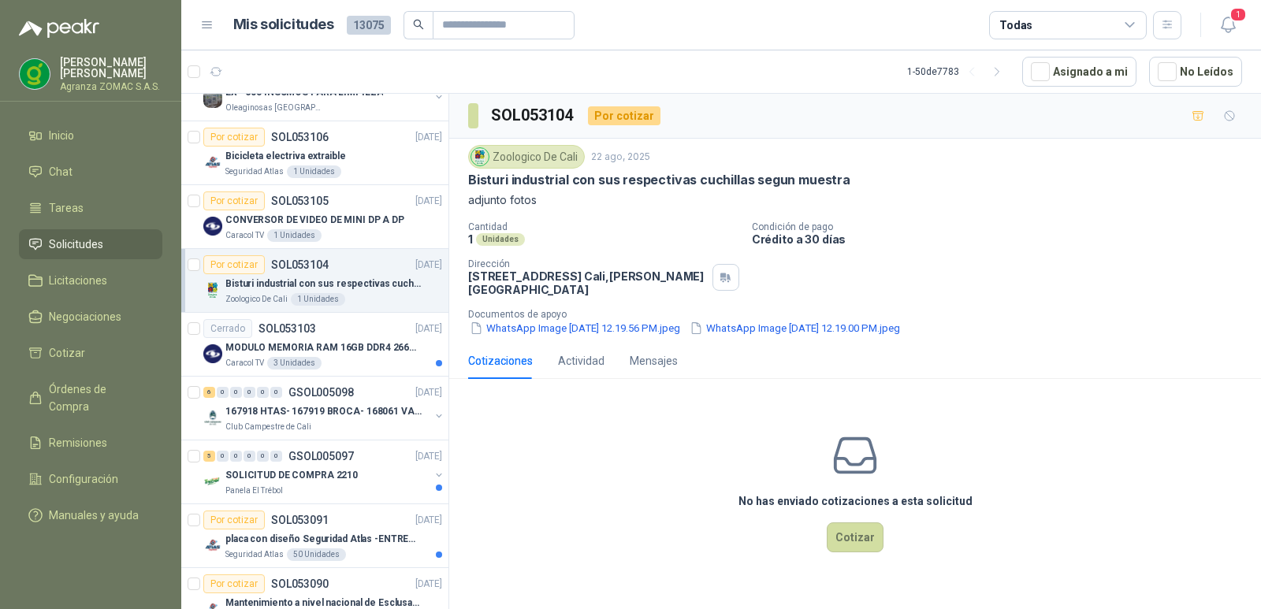
scroll to position [1889, 0]
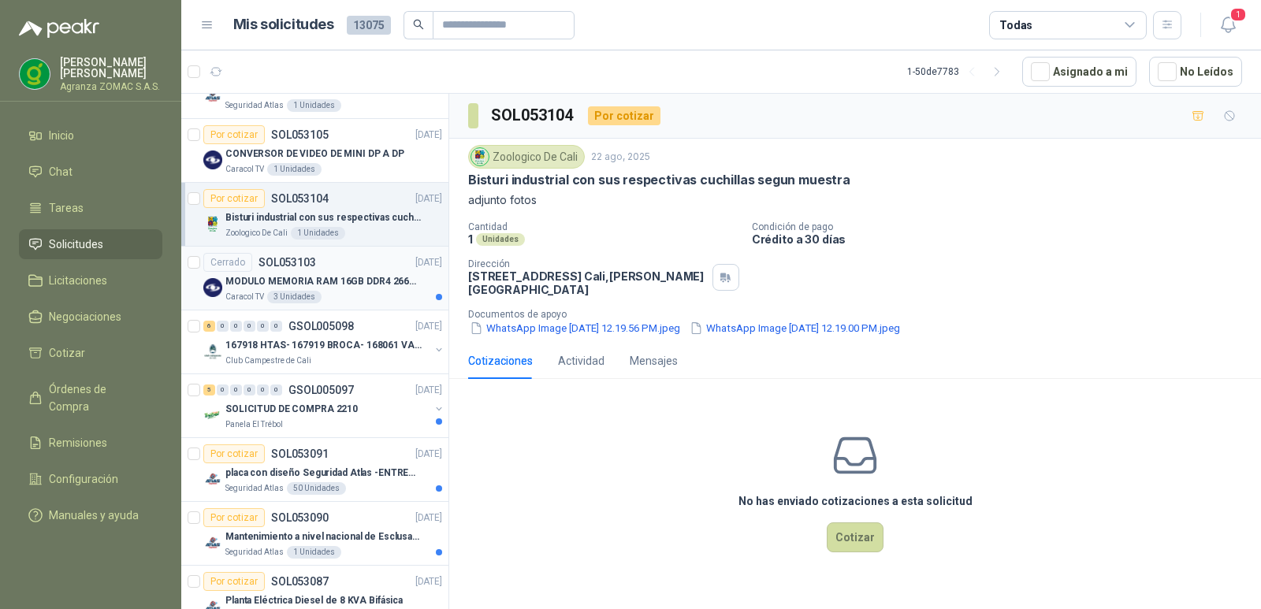
click at [355, 284] on p "MODULO MEMORIA RAM 16GB DDR4 2666 MHZ - PORTATIL" at bounding box center [323, 281] width 196 height 15
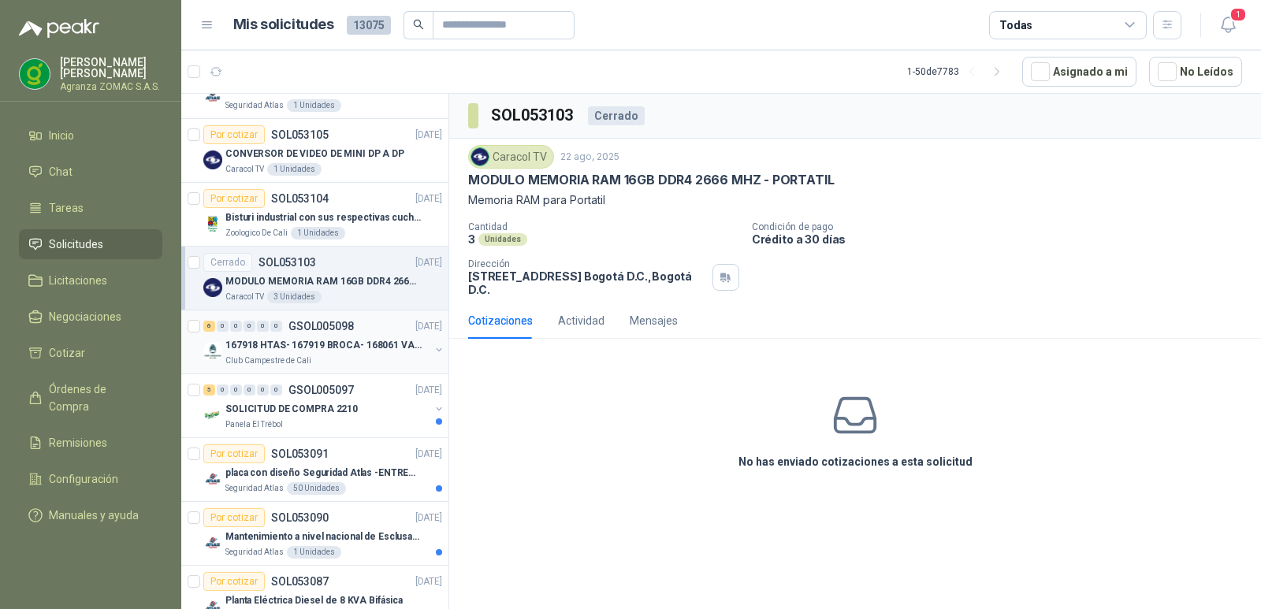
click at [355, 340] on p "167918 HTAS- 167919 BROCA- 168061 VALVULA" at bounding box center [323, 345] width 196 height 15
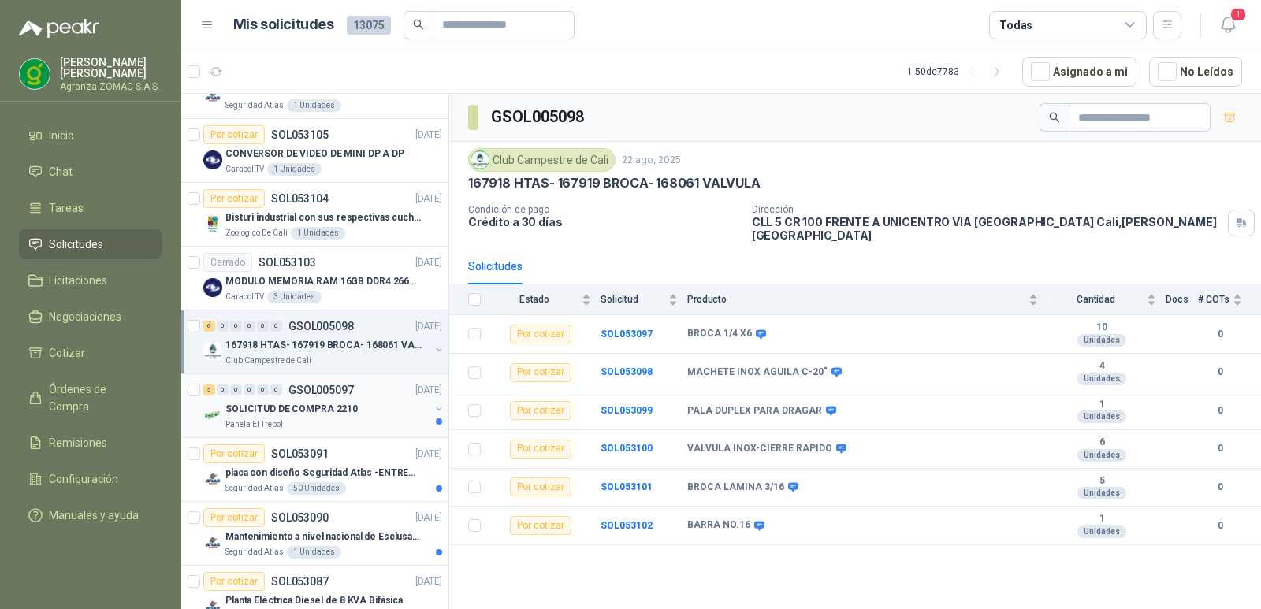
click at [353, 411] on div "SOLICITUD DE COMPRA 2210" at bounding box center [327, 408] width 204 height 19
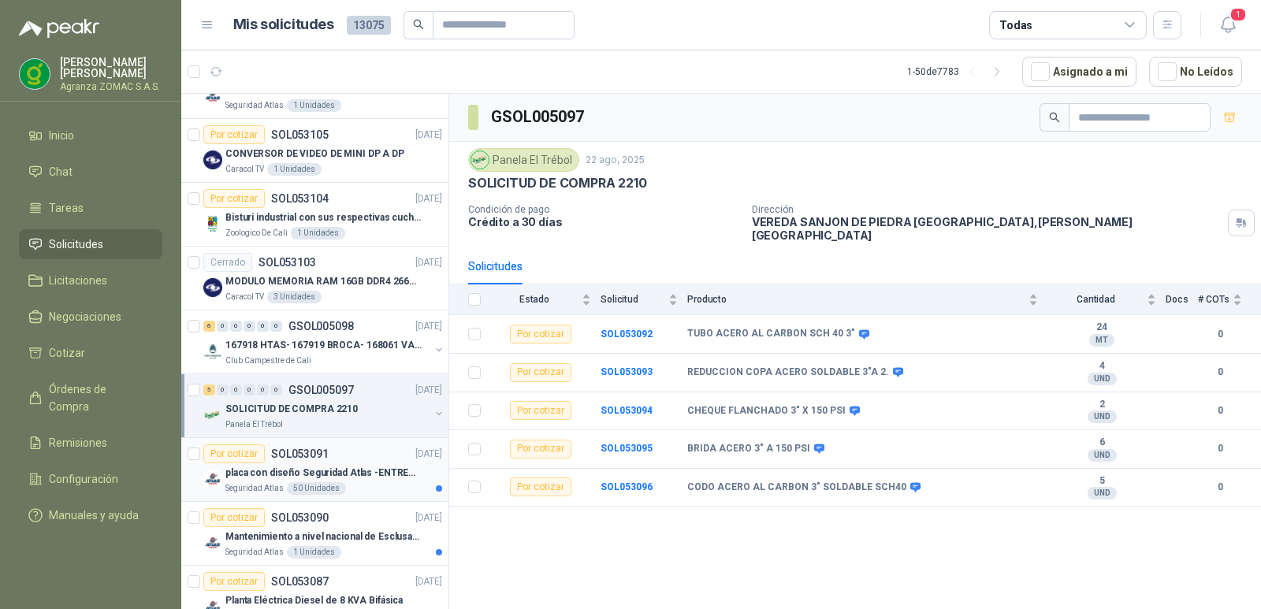
click at [358, 474] on p "placa con diseño Seguridad Atlas -ENTREGA en [GEOGRAPHIC_DATA]" at bounding box center [323, 473] width 196 height 15
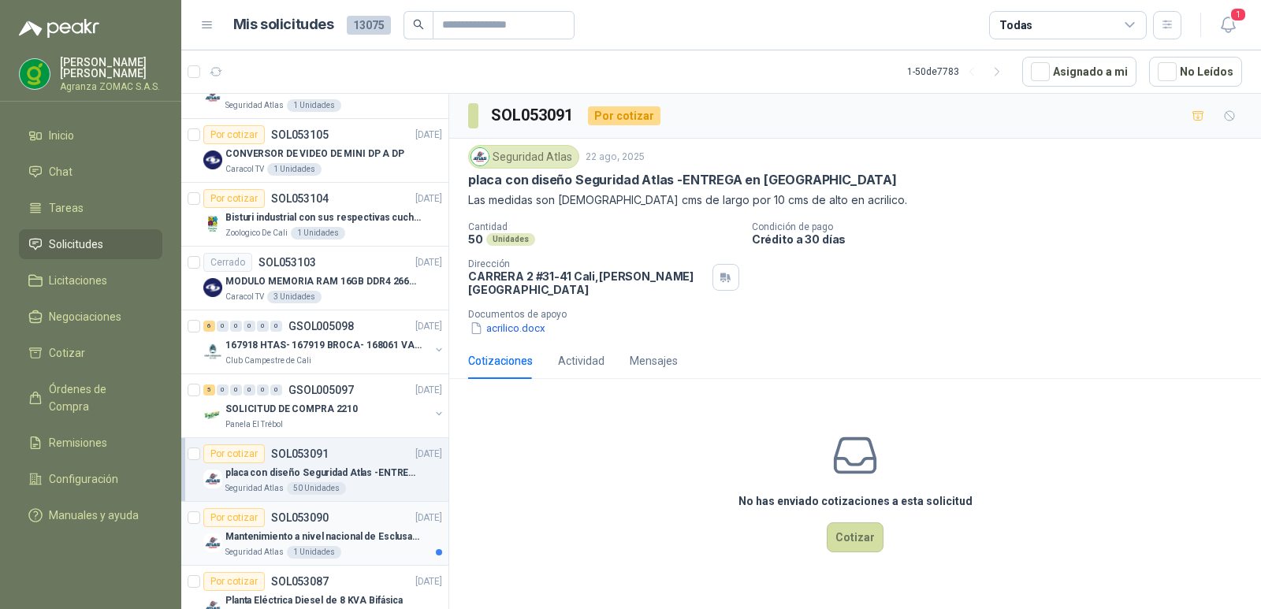
click at [377, 529] on p "Mantenimiento a nivel nacional de Esclusas de Seguridad" at bounding box center [323, 536] width 196 height 15
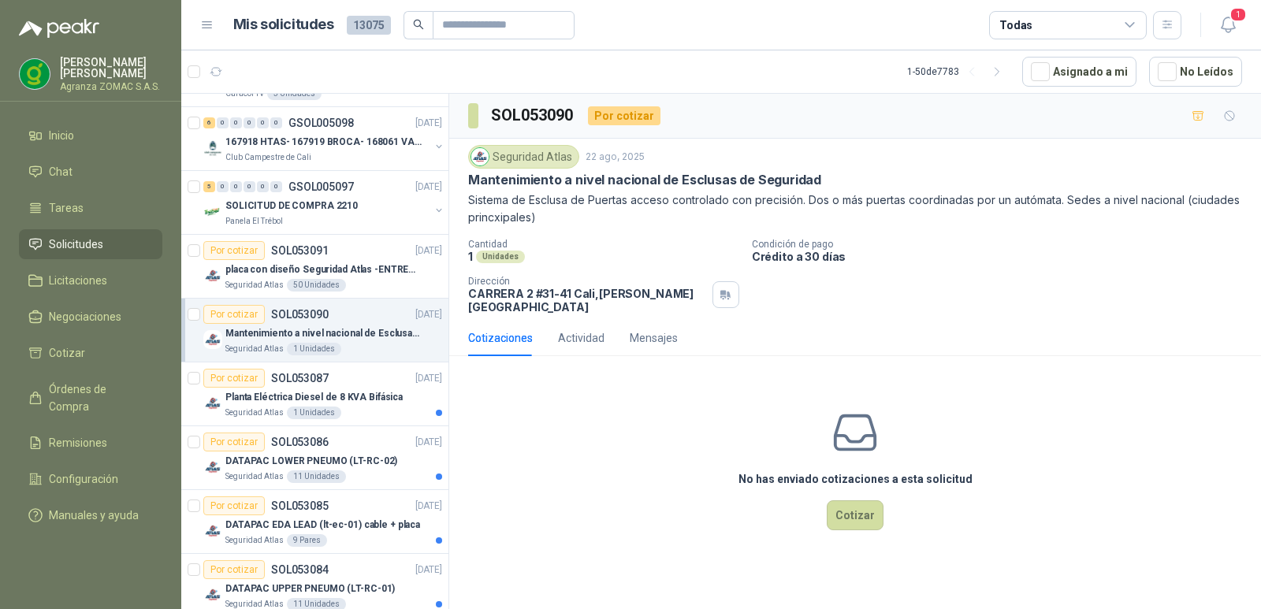
scroll to position [2174, 0]
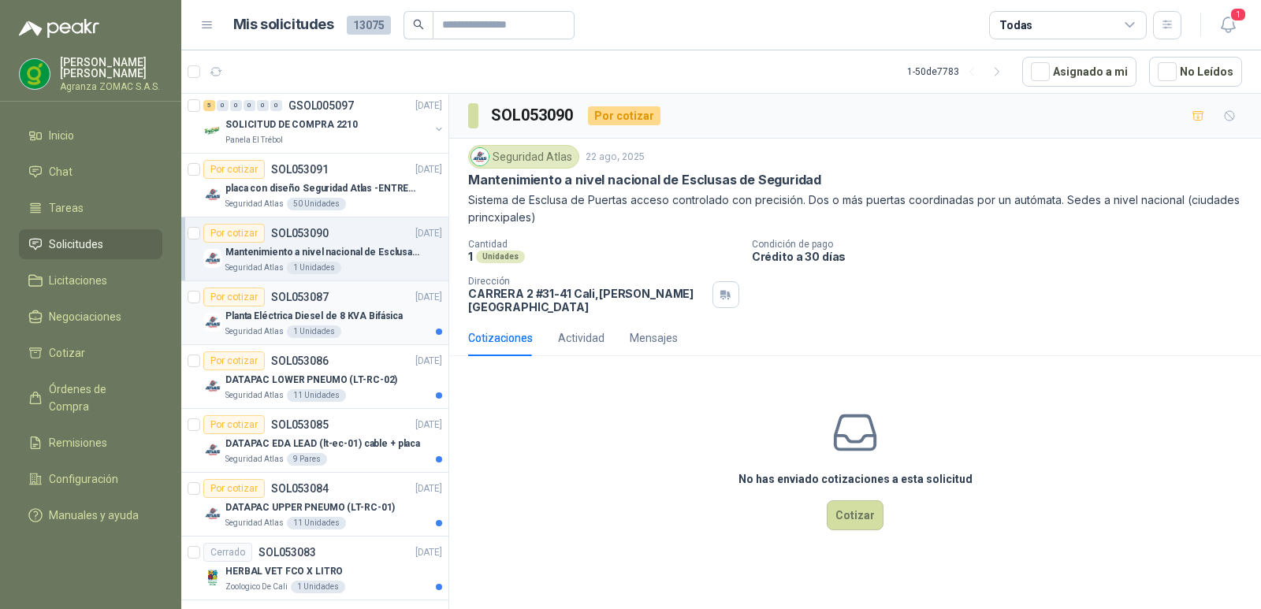
click at [360, 321] on p "Planta Eléctrica Diesel de 8 KVA Bifásica" at bounding box center [313, 316] width 177 height 15
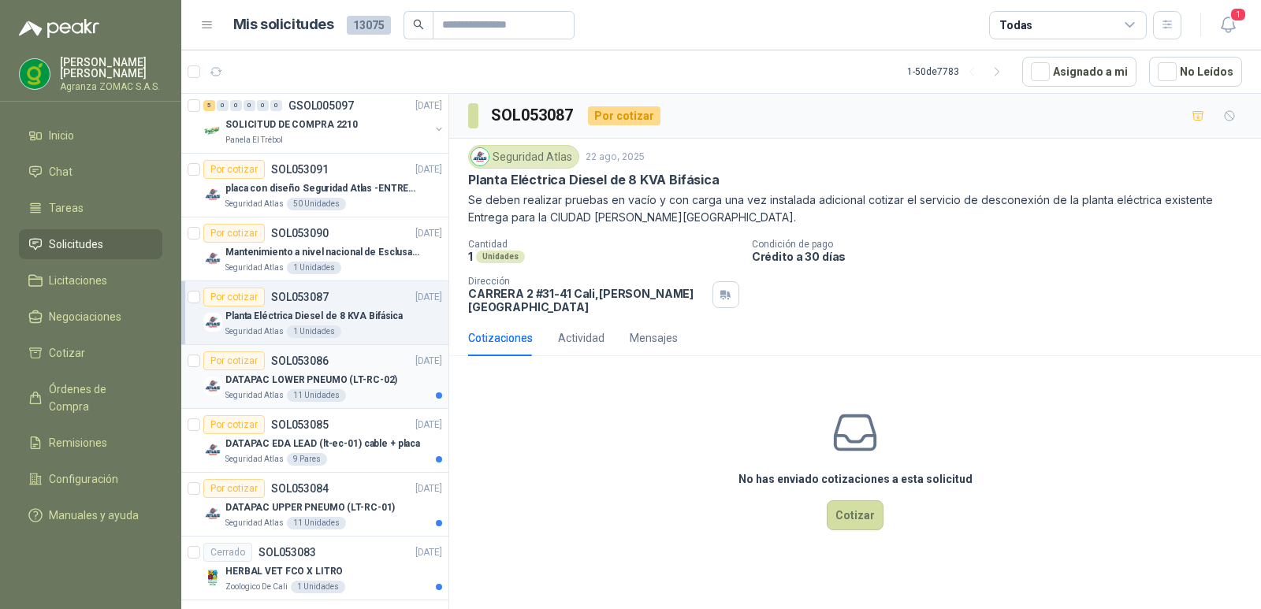
click at [347, 378] on p "DATAPAC LOWER PNEUMO (LT-RC-02)" at bounding box center [311, 380] width 172 height 15
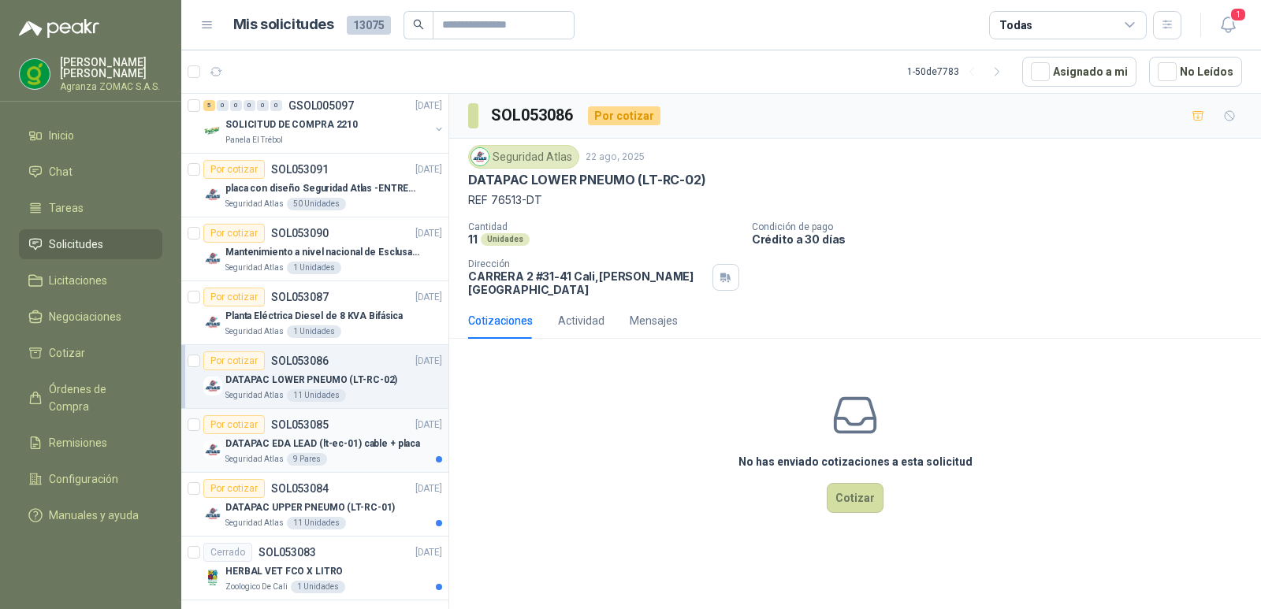
click at [349, 435] on div "DATAPAC EDA LEAD (lt-ec-01) cable + placa" at bounding box center [333, 443] width 217 height 19
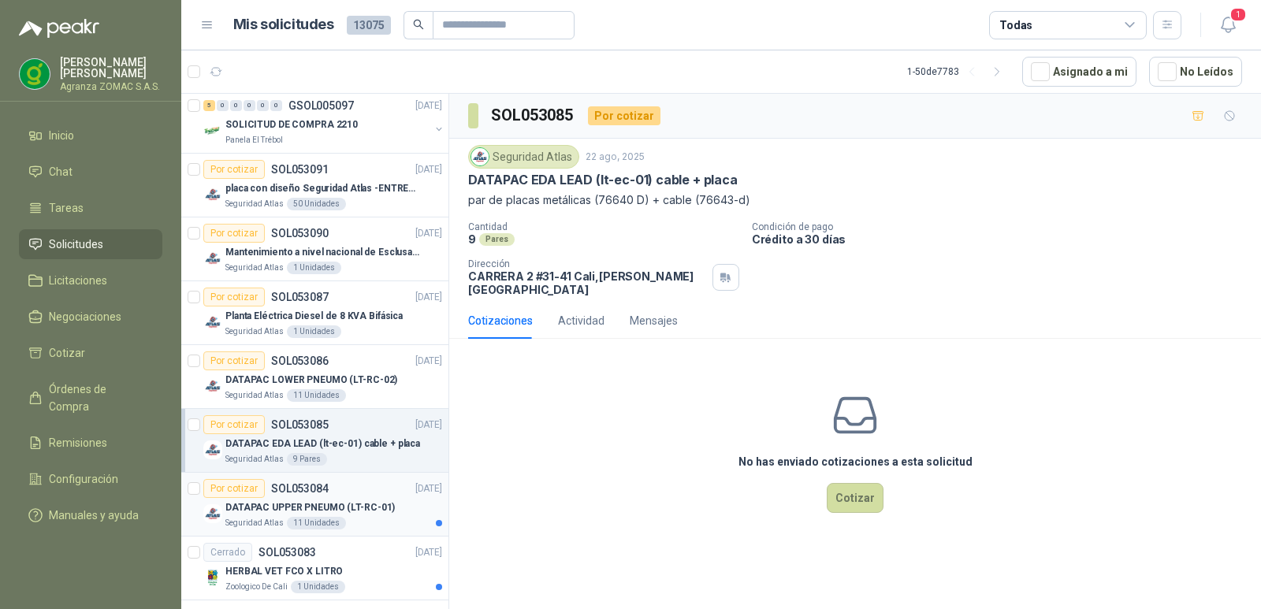
click at [326, 503] on p "DATAPAC UPPER PNEUMO (LT-RC-01)" at bounding box center [309, 507] width 169 height 15
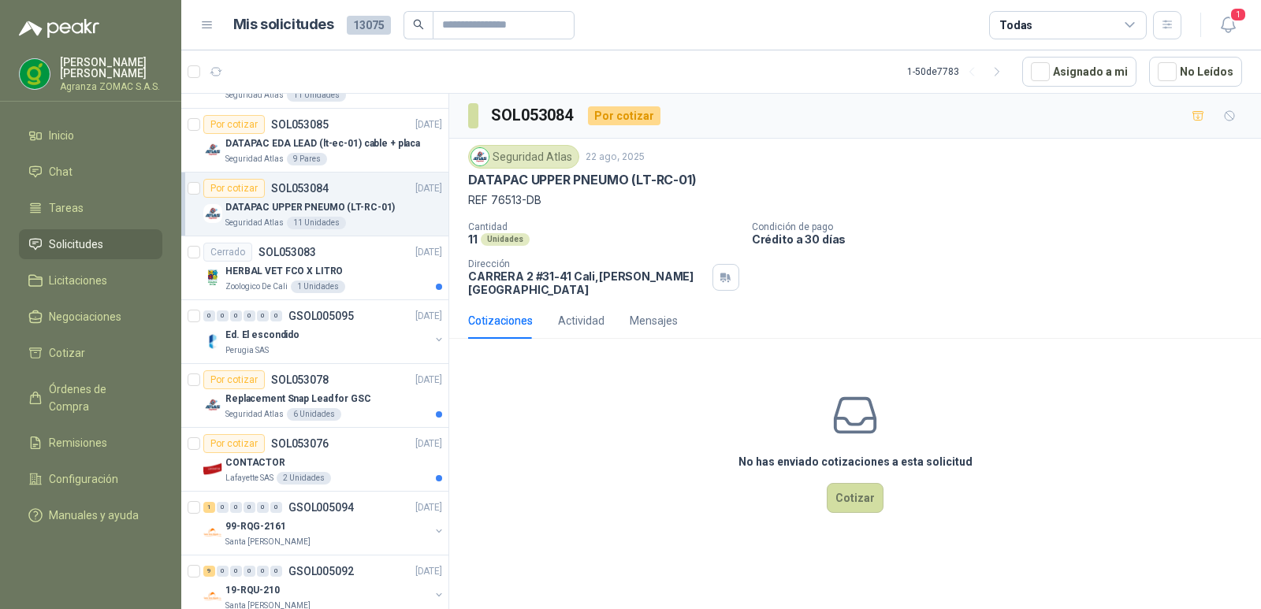
scroll to position [2545, 0]
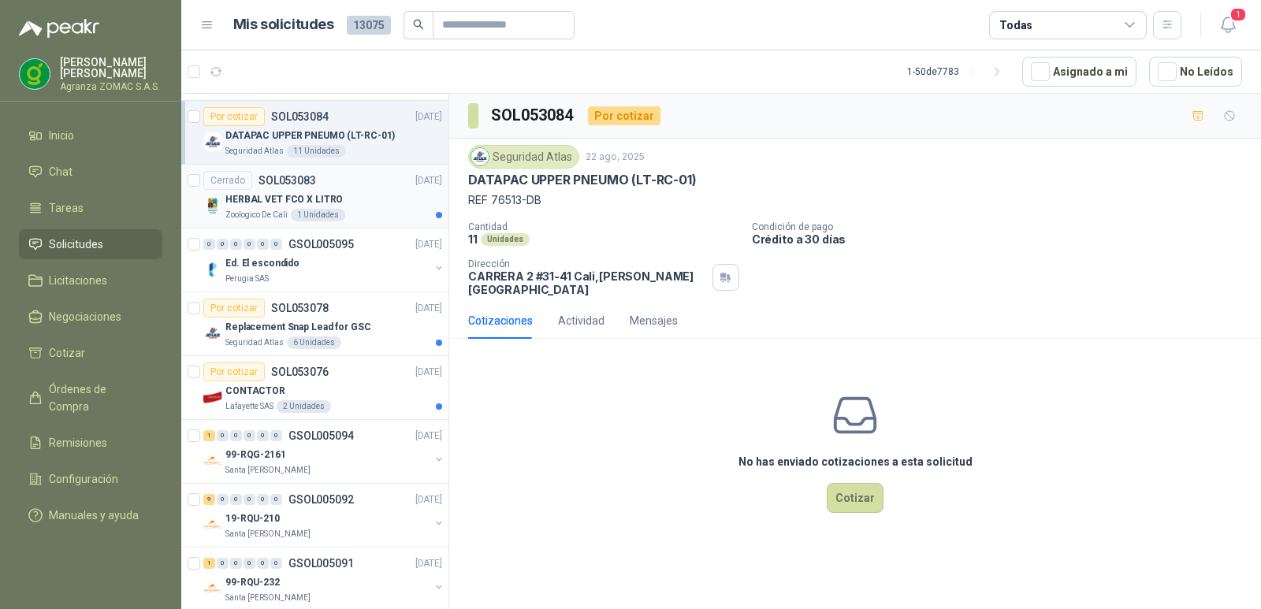
click at [346, 210] on div "Zoologico De Cali 1 Unidades" at bounding box center [333, 215] width 217 height 13
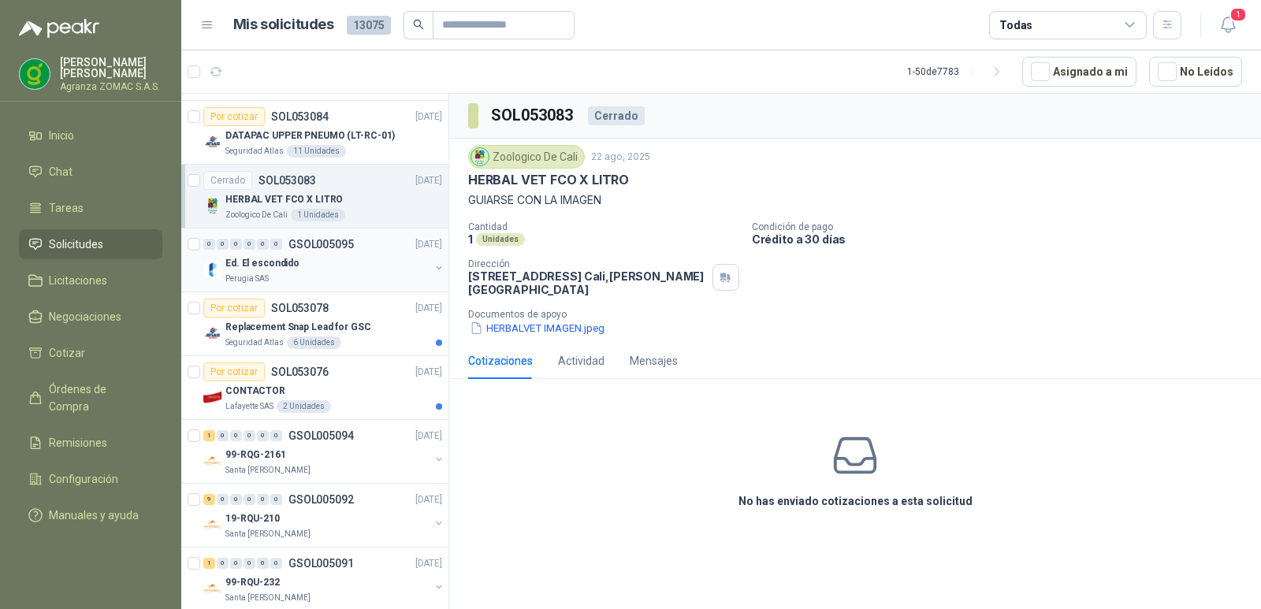
click at [362, 264] on div "Ed. El escondido" at bounding box center [327, 263] width 204 height 19
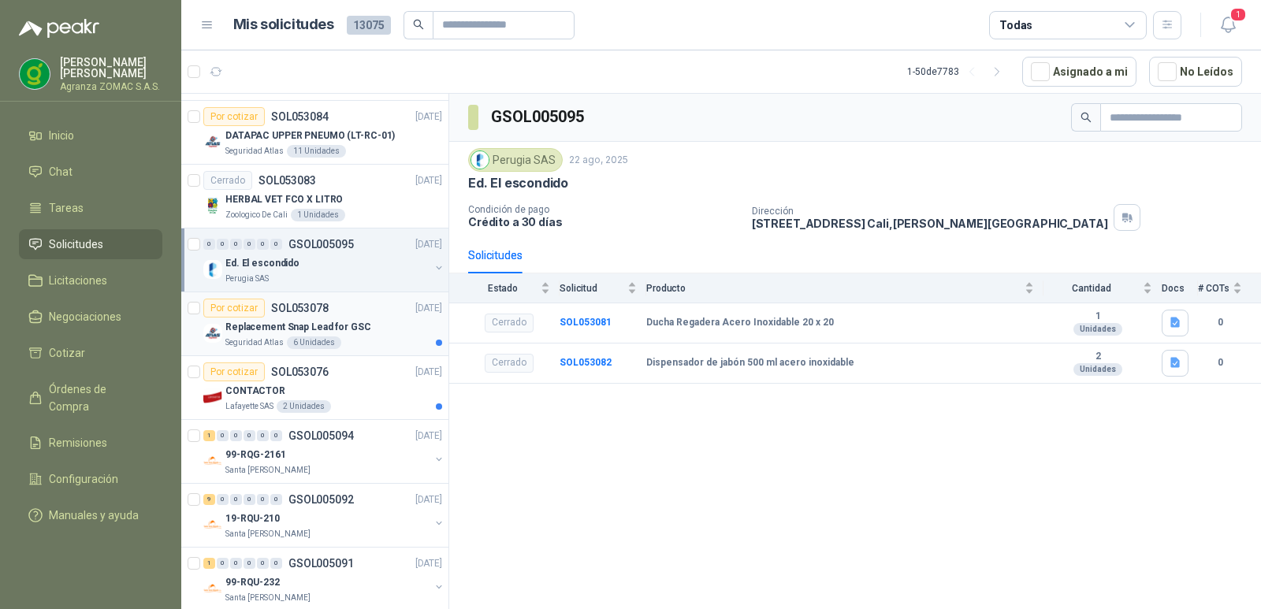
click at [373, 325] on div "Replacement Snap Lead for GSC" at bounding box center [333, 326] width 217 height 19
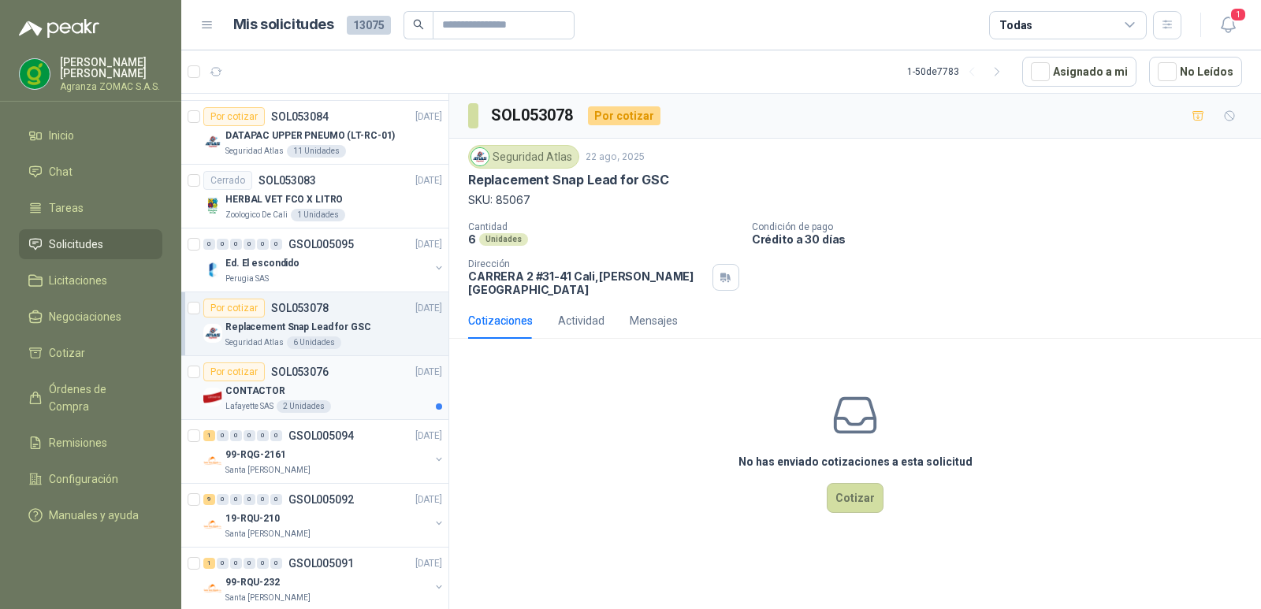
click at [373, 395] on div "CONTACTOR" at bounding box center [333, 390] width 217 height 19
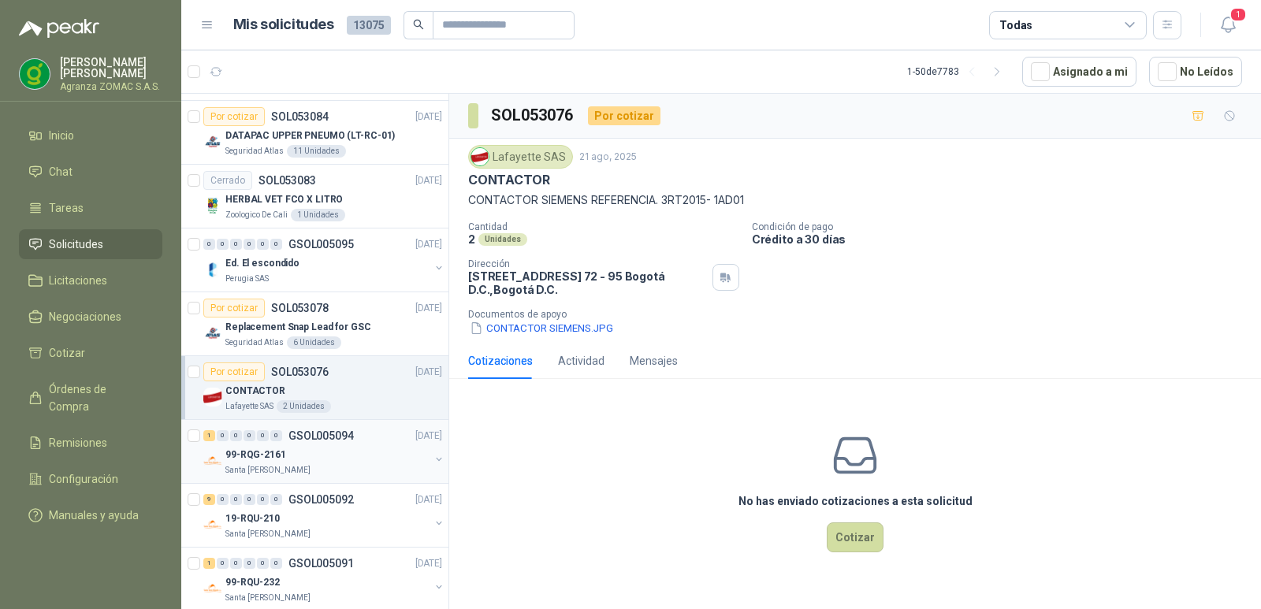
click at [368, 453] on div "99-RQG-2161" at bounding box center [327, 454] width 204 height 19
